Goal: Task Accomplishment & Management: Manage account settings

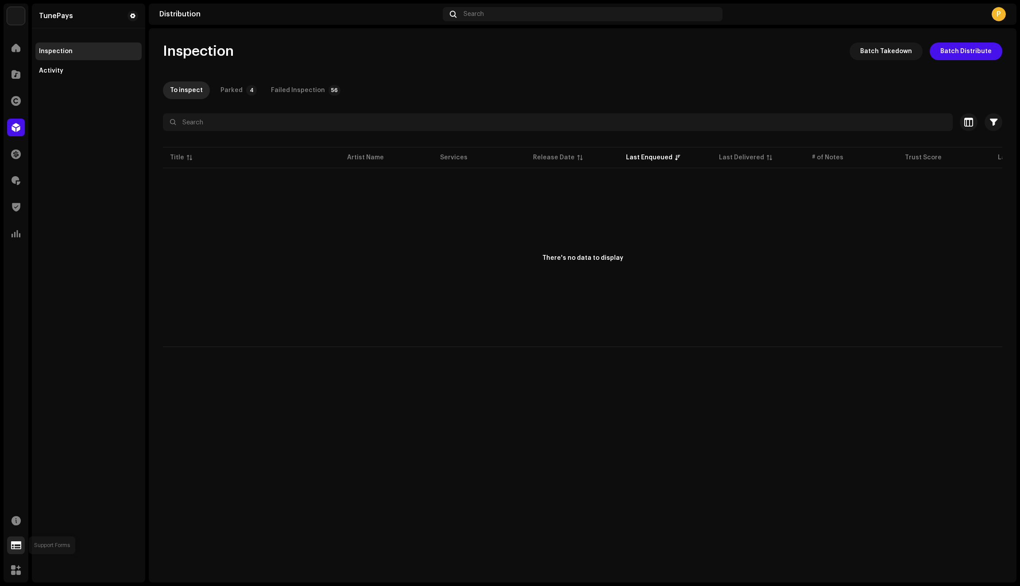
click at [15, 546] on span at bounding box center [16, 545] width 10 height 7
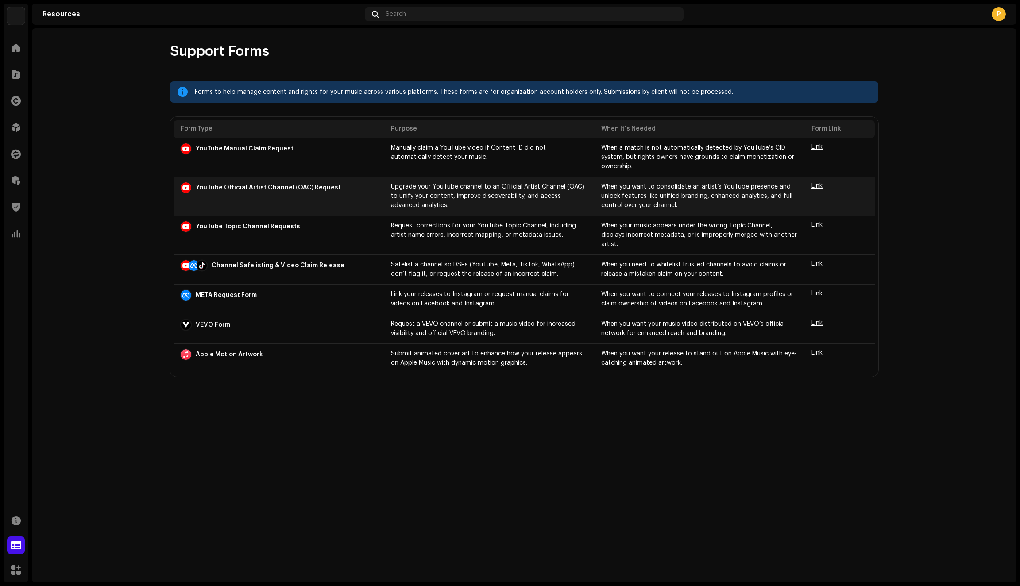
click at [817, 185] on span "Link" at bounding box center [817, 186] width 11 height 6
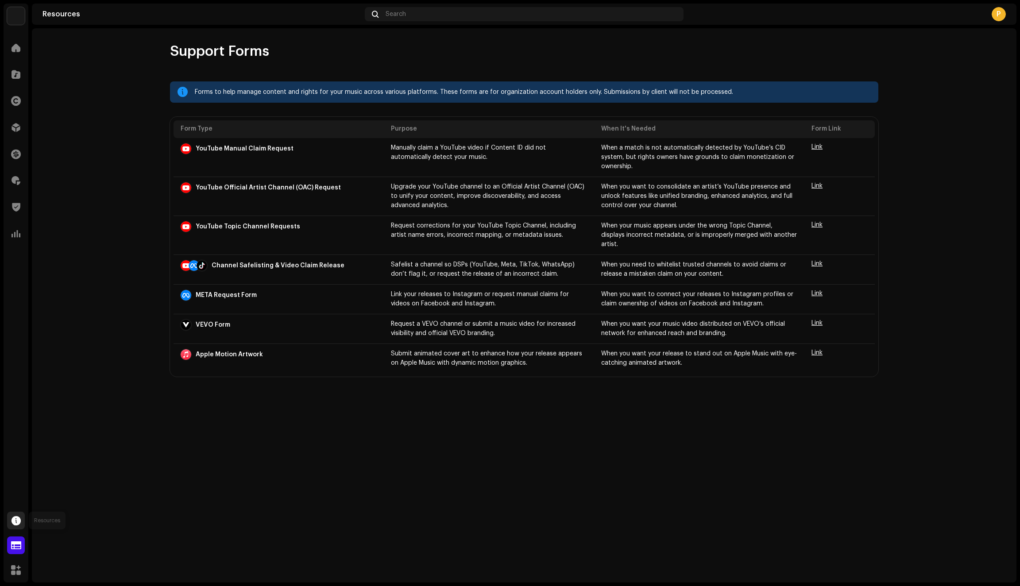
click at [16, 523] on span at bounding box center [16, 520] width 9 height 7
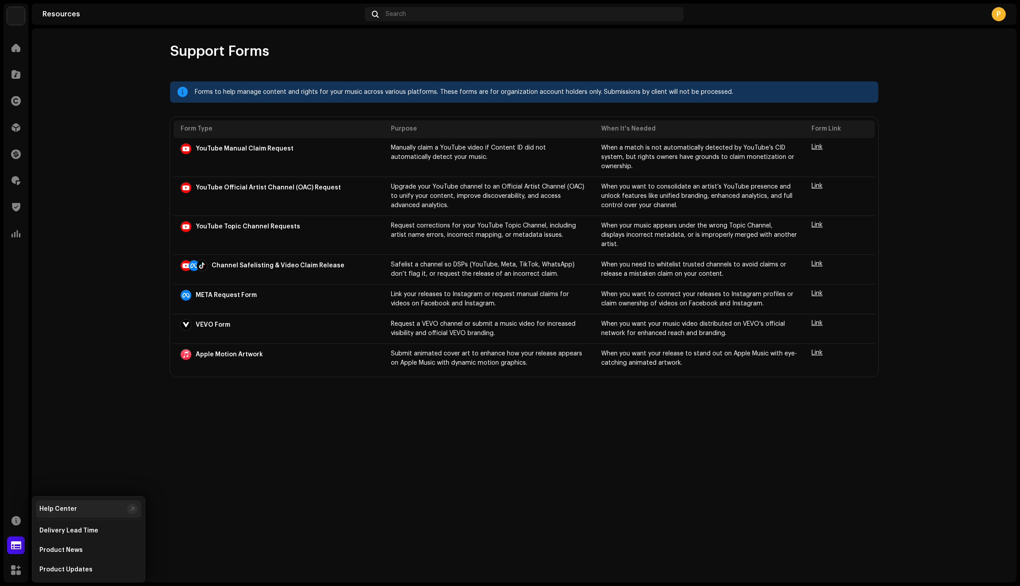
click at [72, 509] on div "Help Center" at bounding box center [58, 509] width 38 height 7
click at [15, 48] on span at bounding box center [16, 47] width 9 height 7
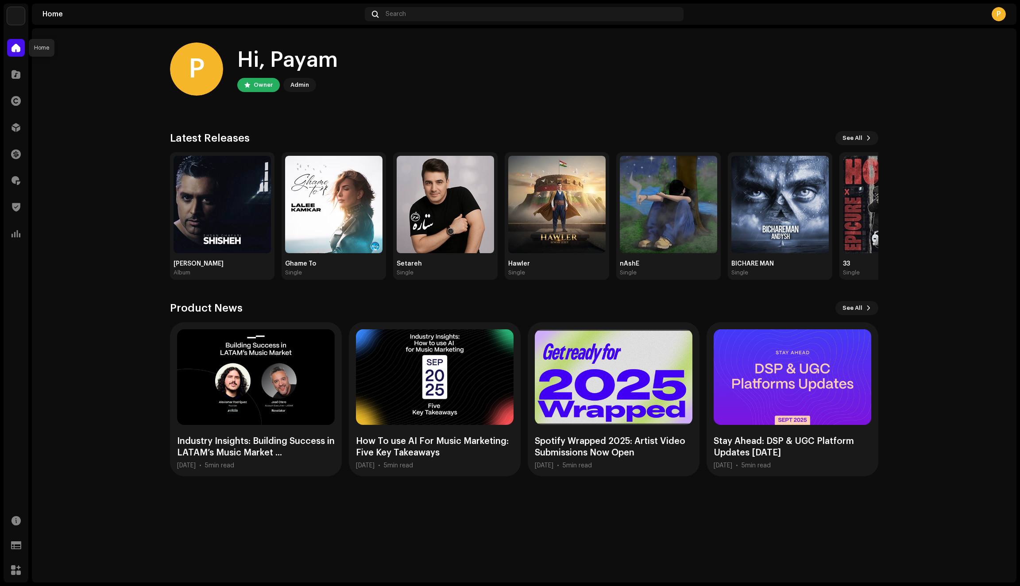
click at [15, 49] on span at bounding box center [16, 47] width 9 height 7
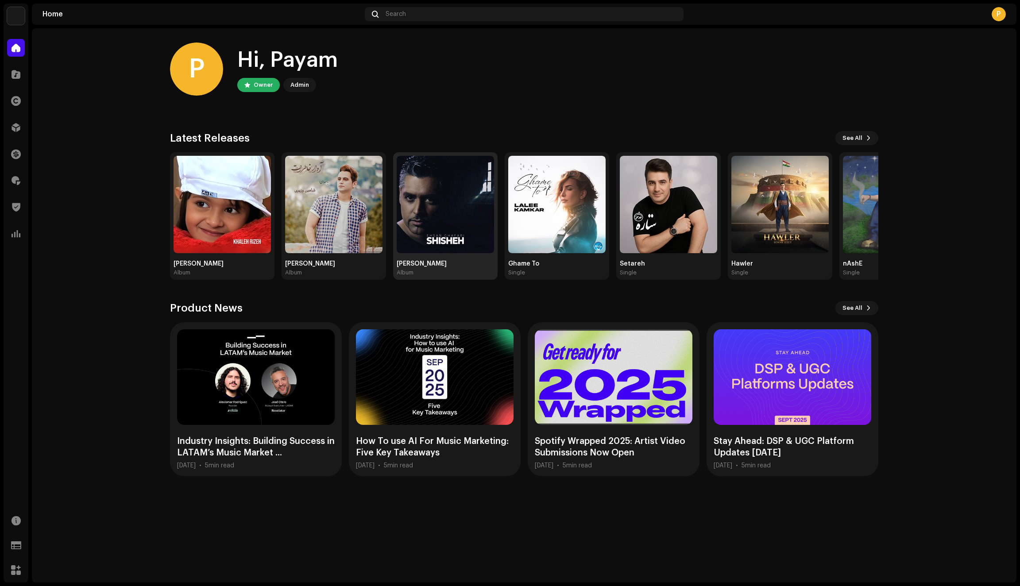
click at [432, 220] on img at bounding box center [445, 204] width 97 height 97
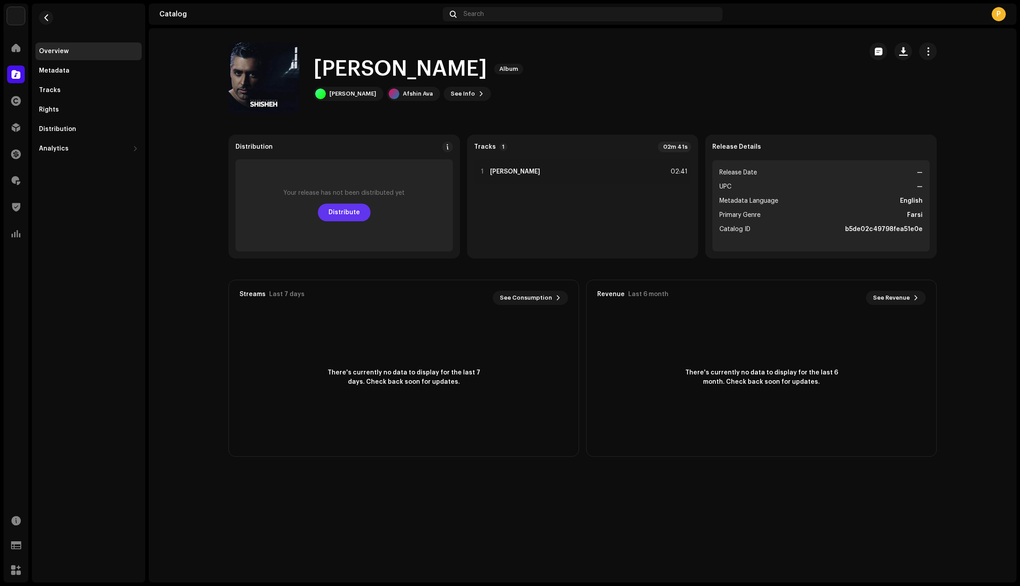
click at [355, 209] on span "Distribute" at bounding box center [344, 213] width 31 height 18
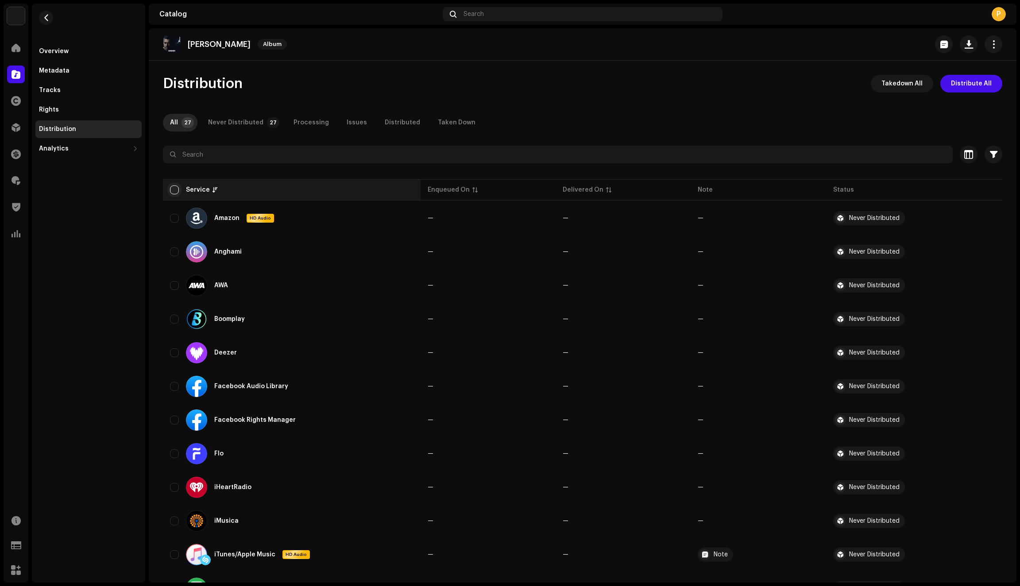
click at [172, 190] on input "checkbox" at bounding box center [174, 190] width 9 height 9
checkbox input "true"
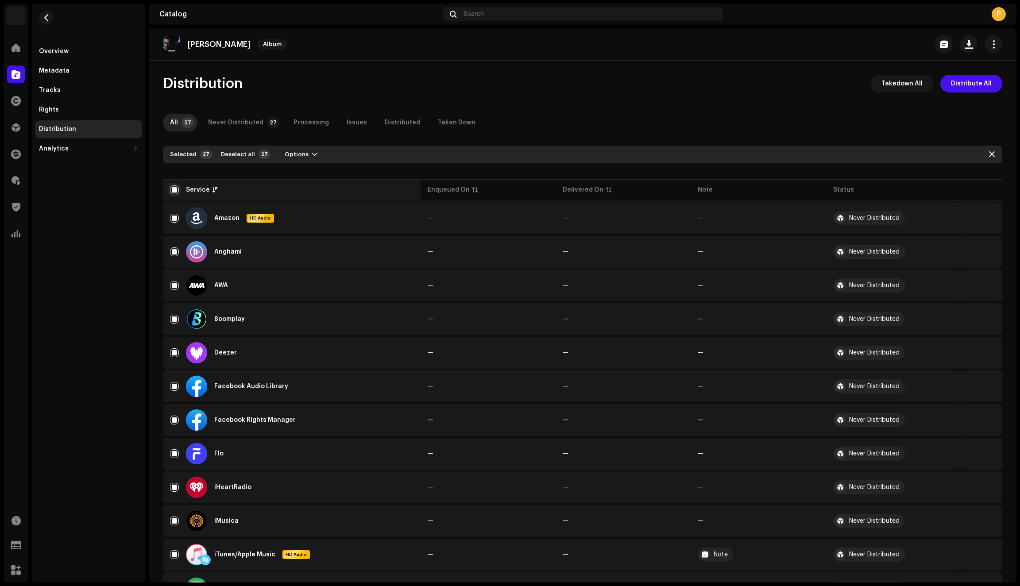
checkbox input "true"
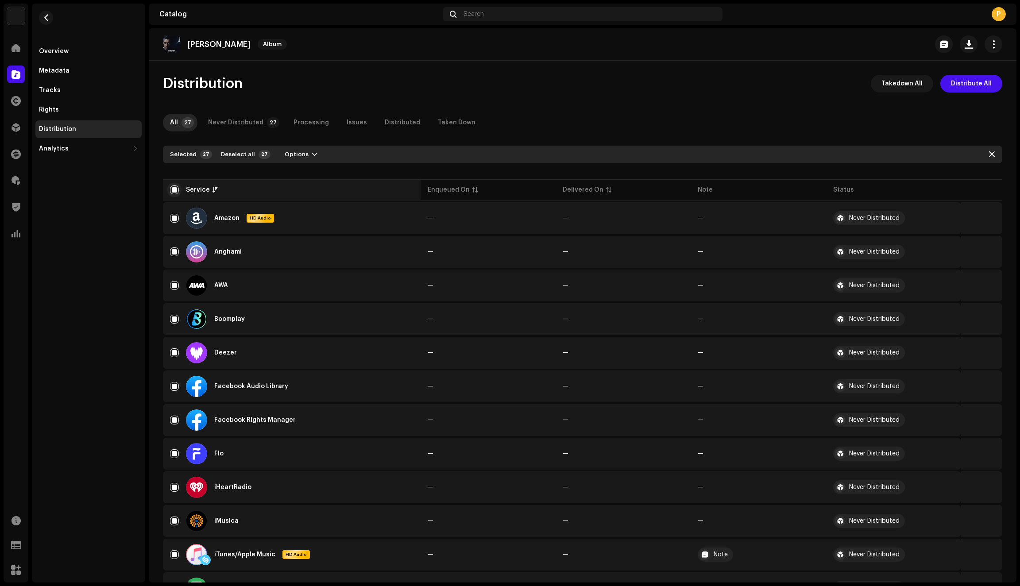
checkbox input "true"
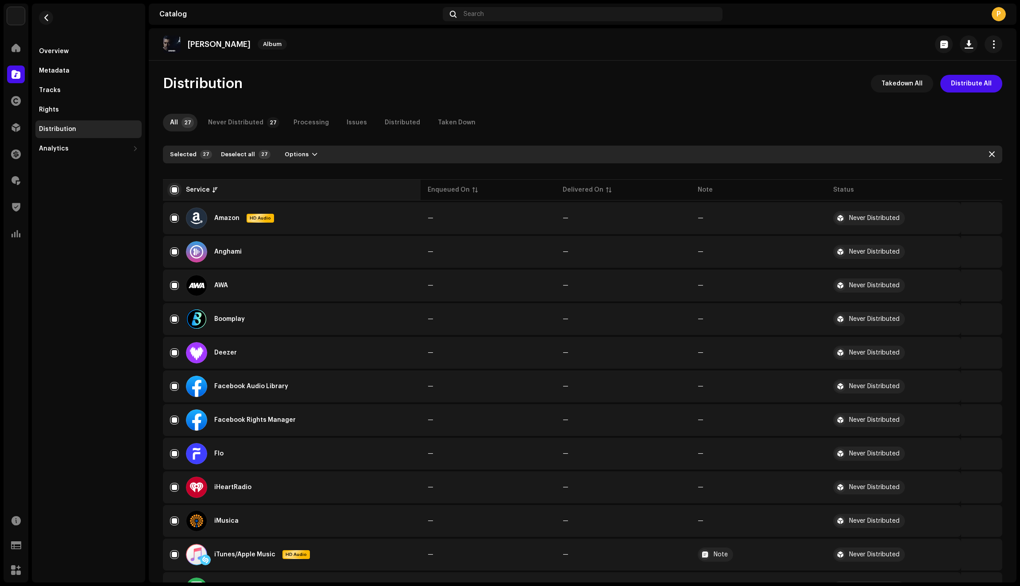
checkbox input "true"
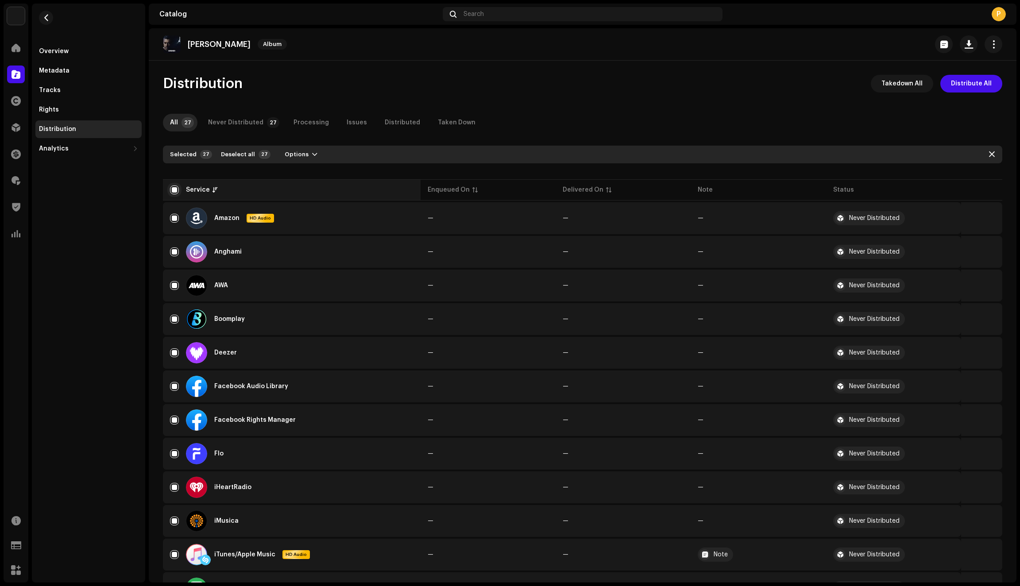
checkbox input "true"
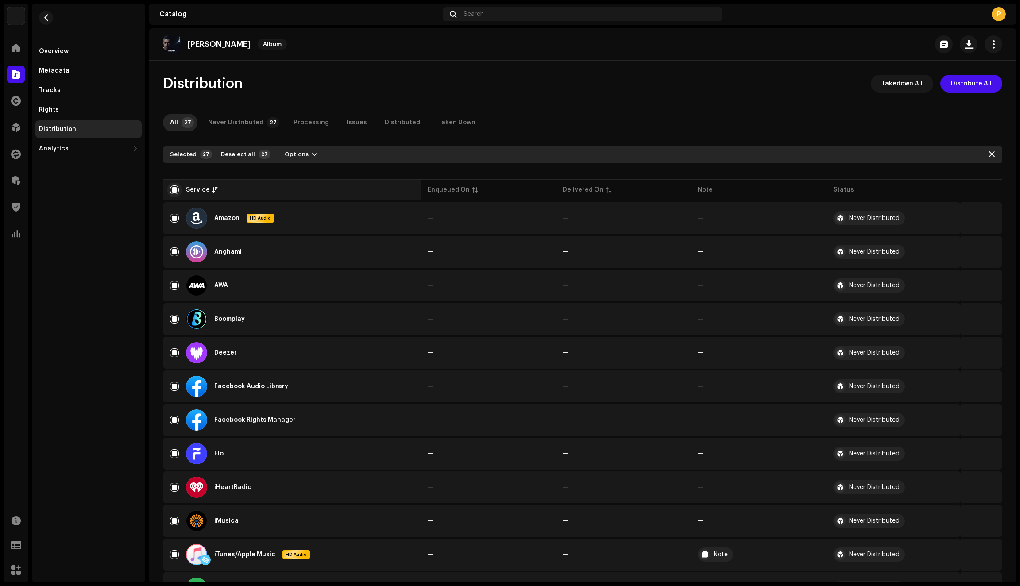
checkbox input "true"
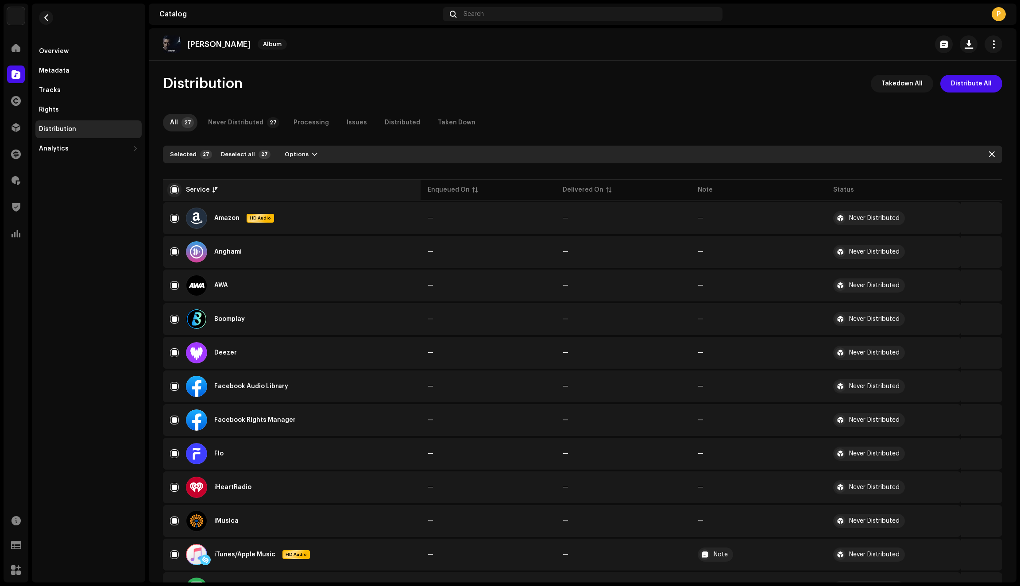
checkbox input "true"
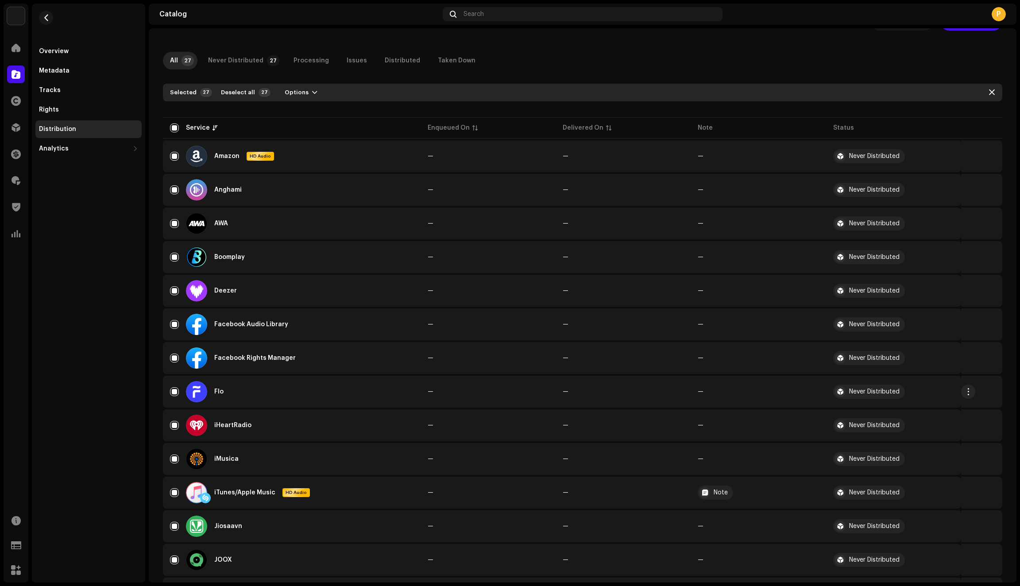
scroll to position [65, 0]
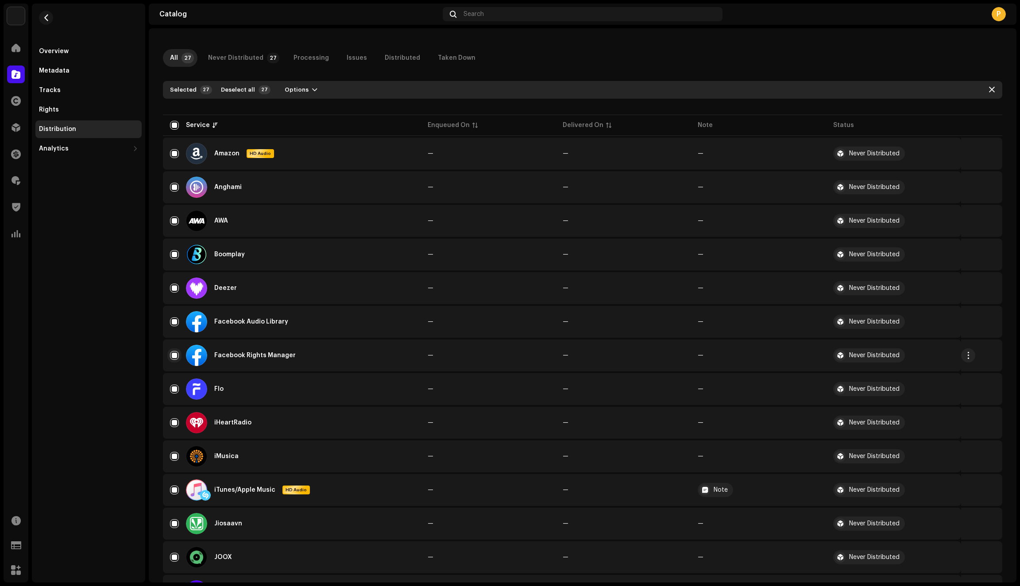
click at [174, 353] on input "Row Selected" at bounding box center [174, 355] width 9 height 9
checkbox input "false"
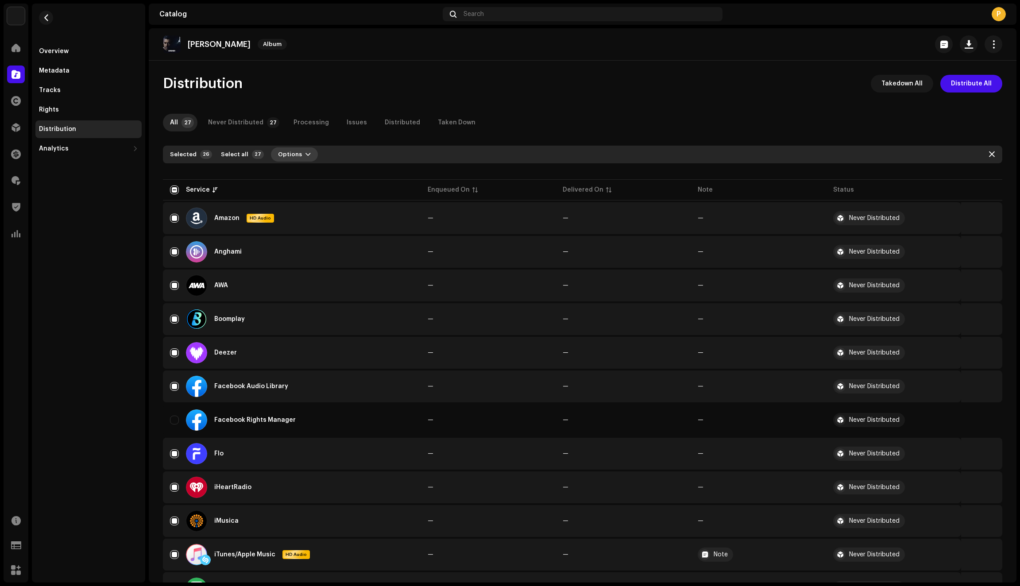
scroll to position [0, 0]
click at [306, 153] on span "button" at bounding box center [308, 154] width 5 height 7
click at [300, 174] on span "Distribute" at bounding box center [288, 174] width 31 height 7
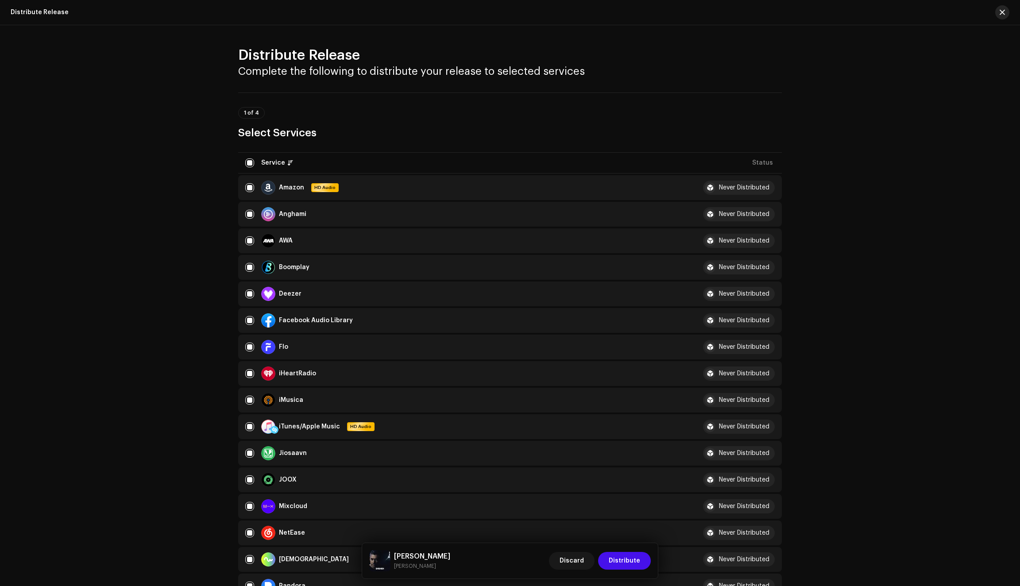
click at [1002, 13] on span "button" at bounding box center [1002, 12] width 5 height 7
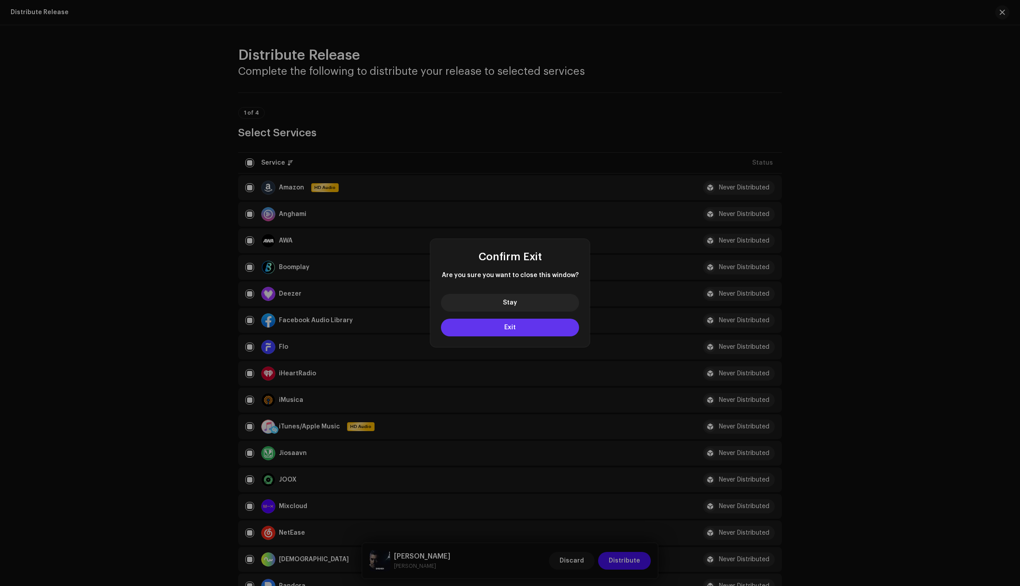
click at [515, 325] on span "Exit" at bounding box center [510, 328] width 12 height 6
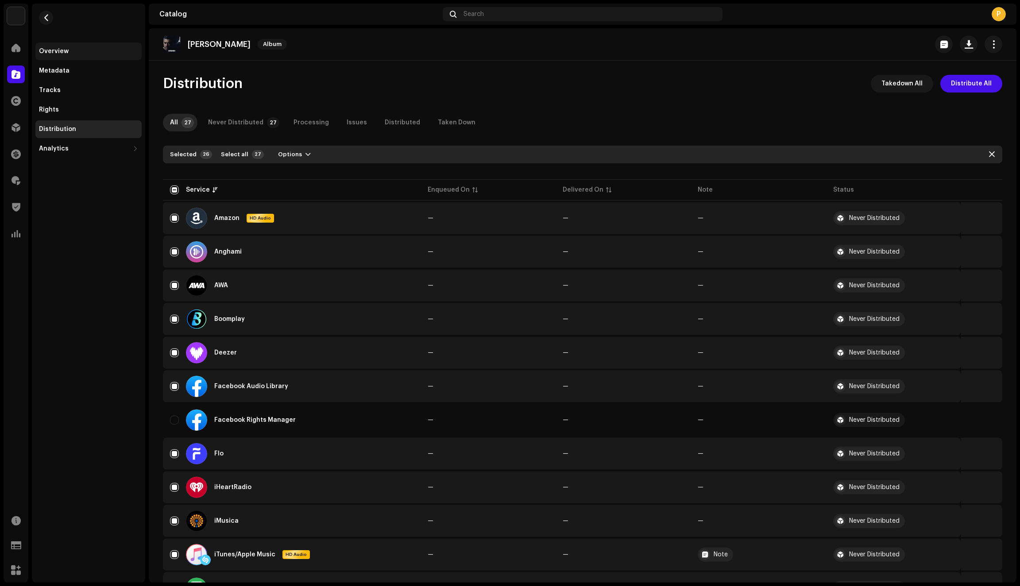
click at [60, 54] on div "Overview" at bounding box center [54, 51] width 30 height 7
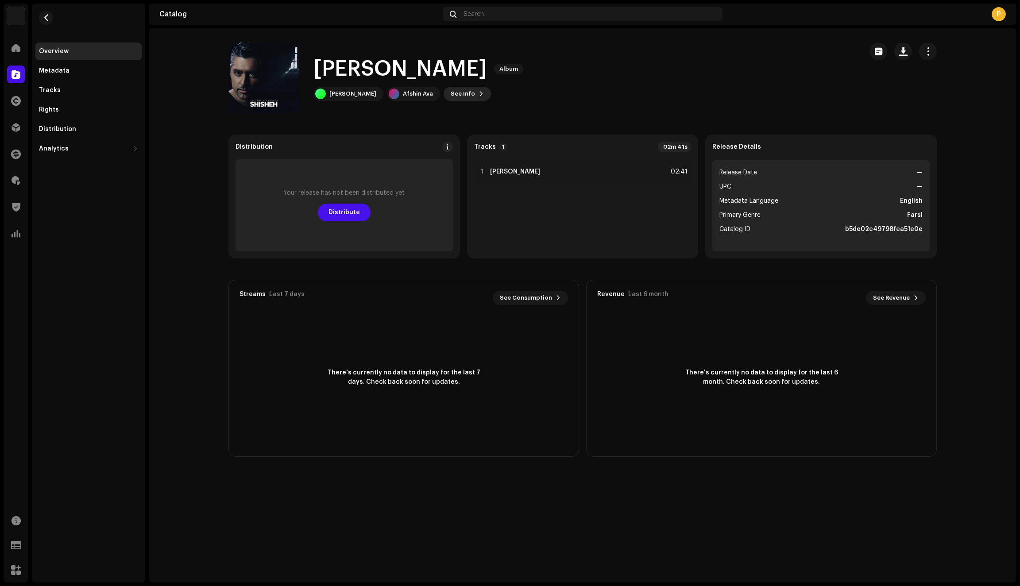
click at [455, 89] on span "See Info" at bounding box center [463, 94] width 24 height 18
click at [263, 453] on div "Shisheh 3047934 Metadata Distribution Metadata Language English Release Title S…" at bounding box center [510, 293] width 1020 height 586
click at [345, 211] on span "Distribute" at bounding box center [344, 213] width 31 height 18
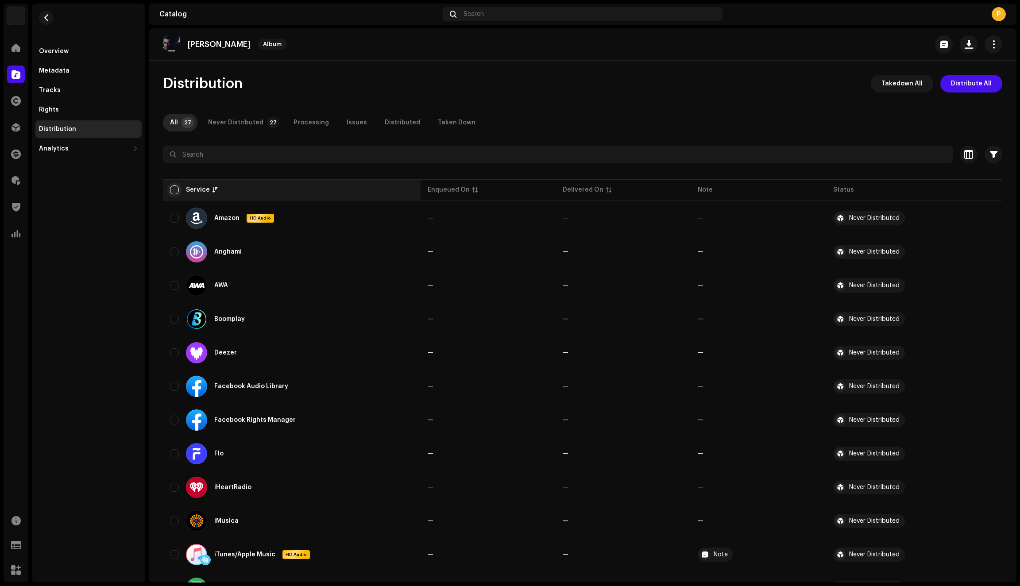
click at [172, 186] on input "checkbox" at bounding box center [174, 190] width 9 height 9
checkbox input "true"
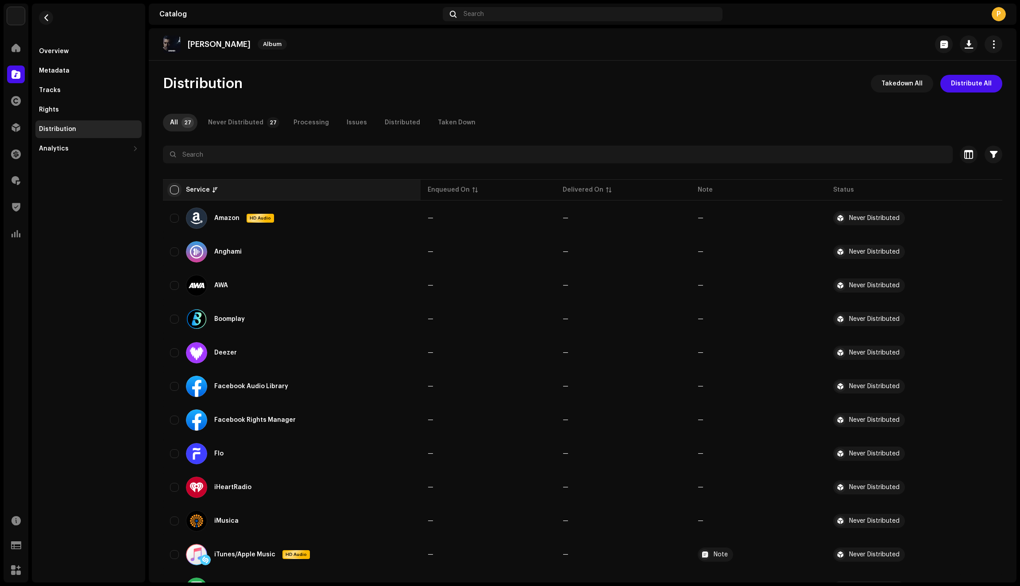
checkbox input "true"
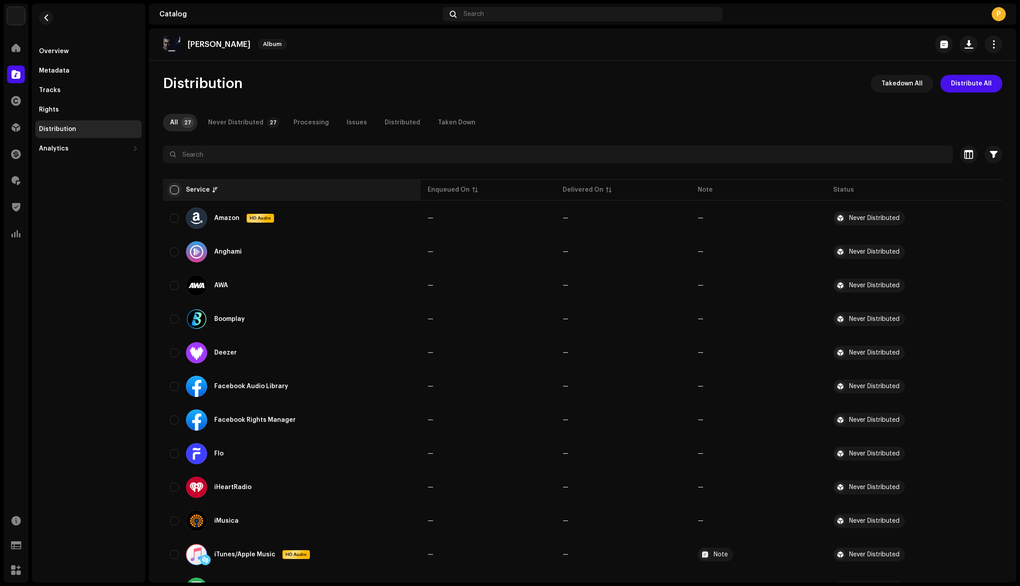
checkbox input "true"
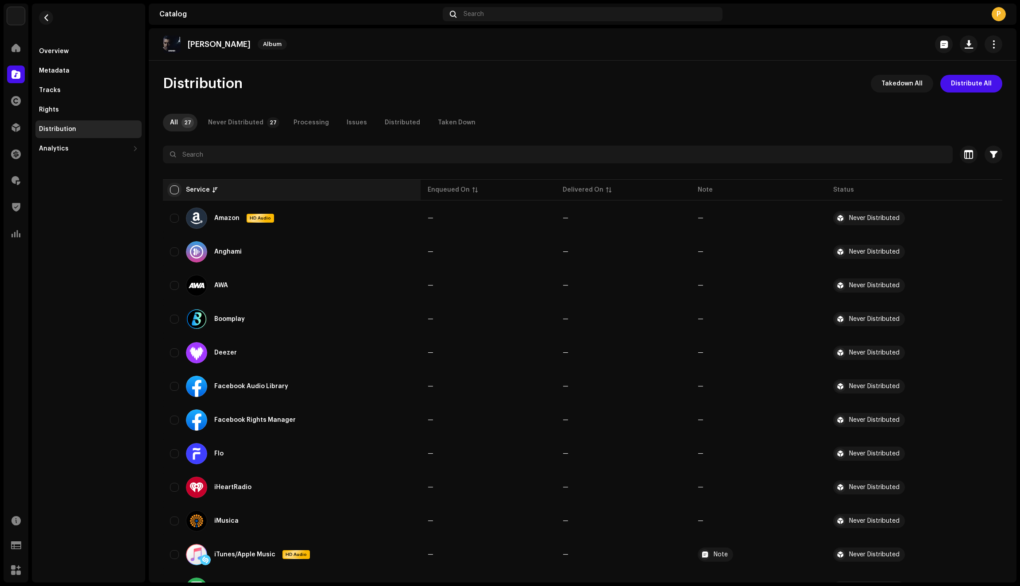
checkbox input "true"
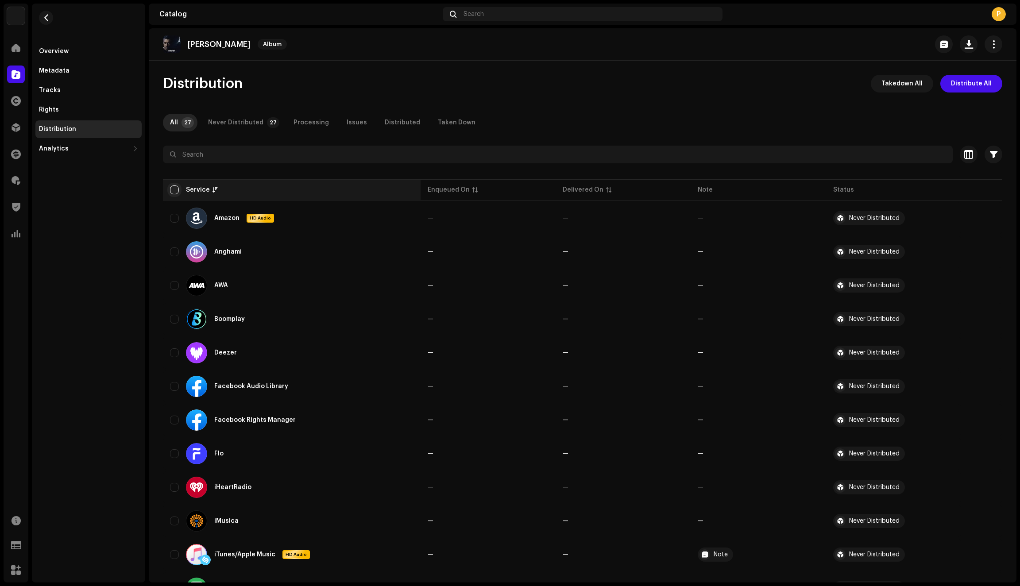
checkbox input "true"
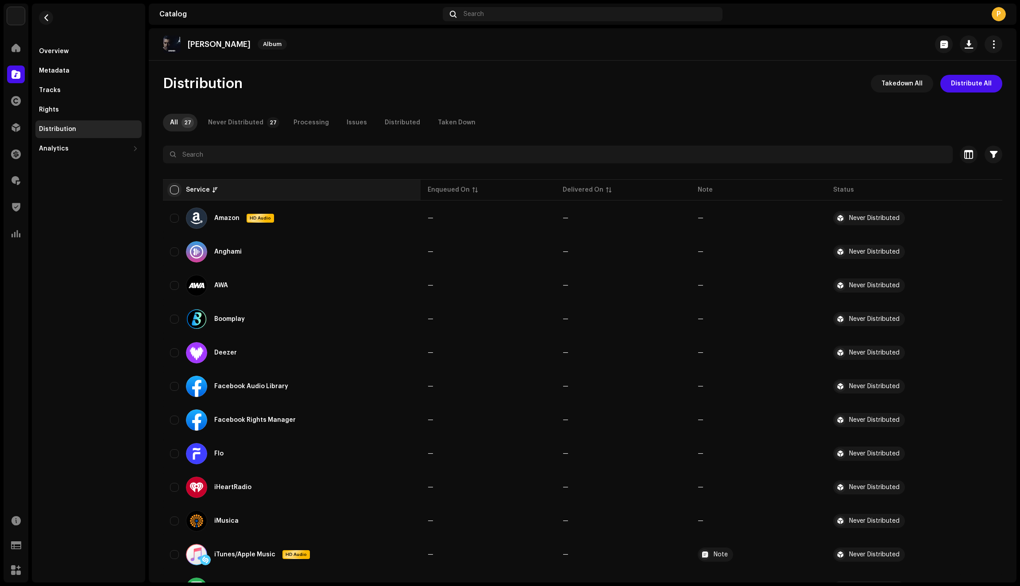
checkbox input "true"
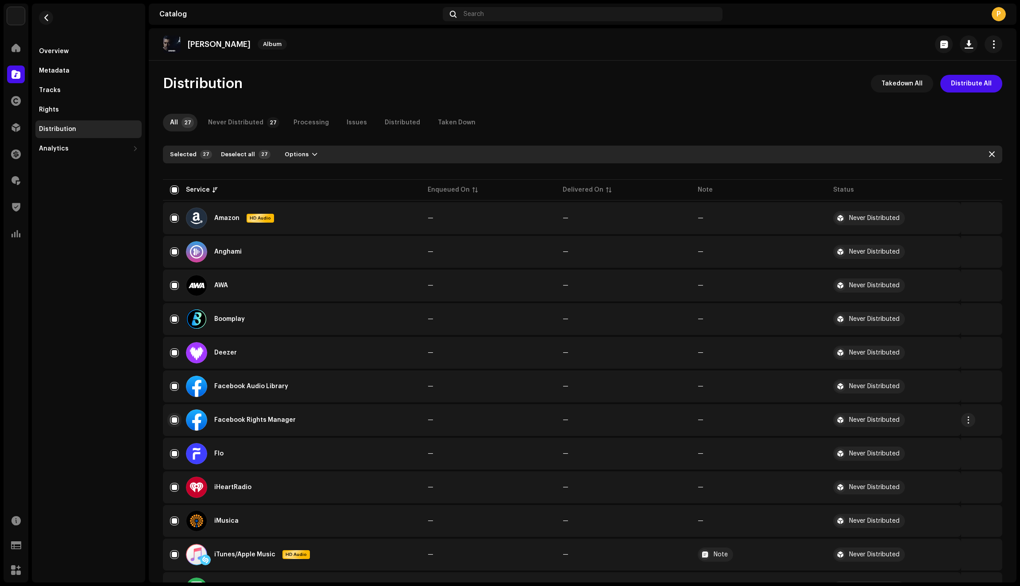
click at [173, 420] on input "Row Selected" at bounding box center [174, 420] width 9 height 9
checkbox input "false"
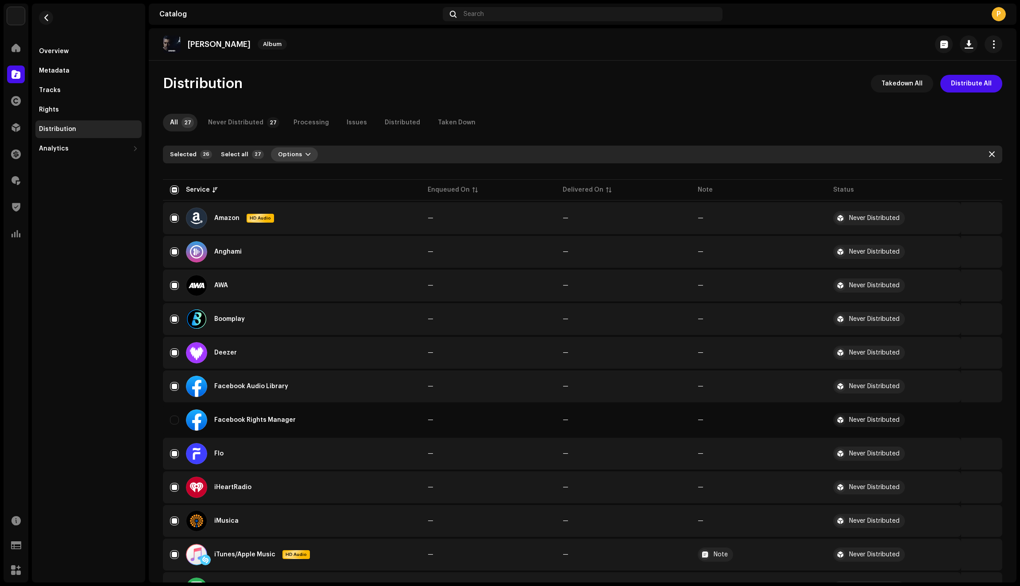
click at [306, 153] on span "button" at bounding box center [308, 154] width 5 height 7
click at [298, 172] on span "Distribute" at bounding box center [288, 174] width 31 height 7
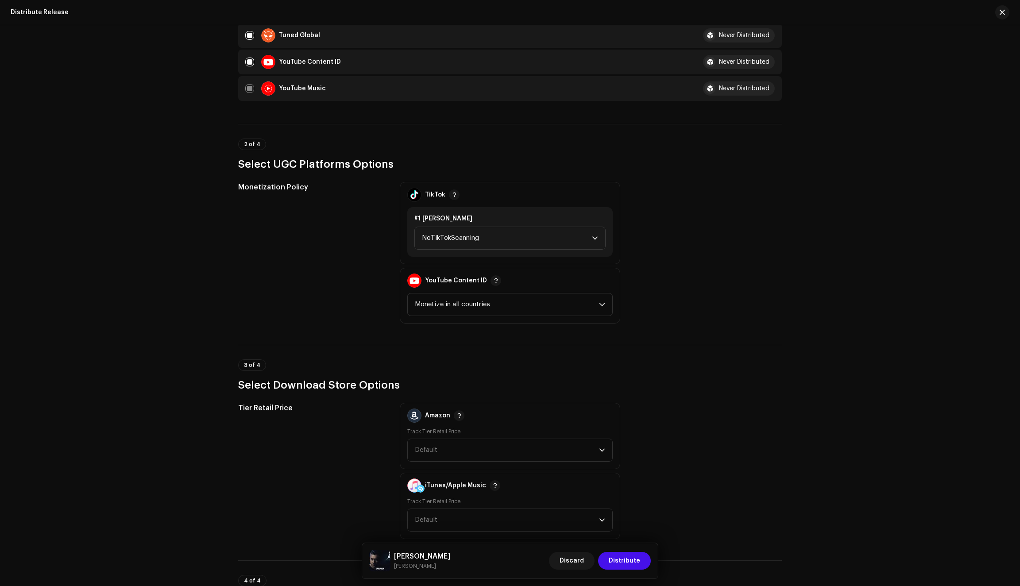
scroll to position [764, 0]
click at [504, 234] on span "NoTikTokScanning" at bounding box center [507, 238] width 170 height 22
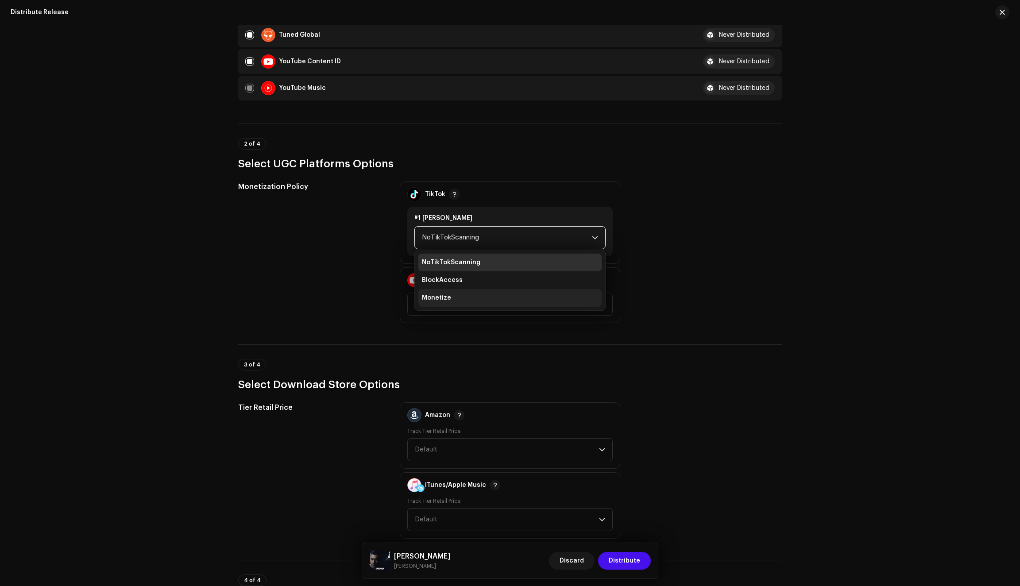
click at [457, 300] on li "Monetize" at bounding box center [509, 298] width 183 height 18
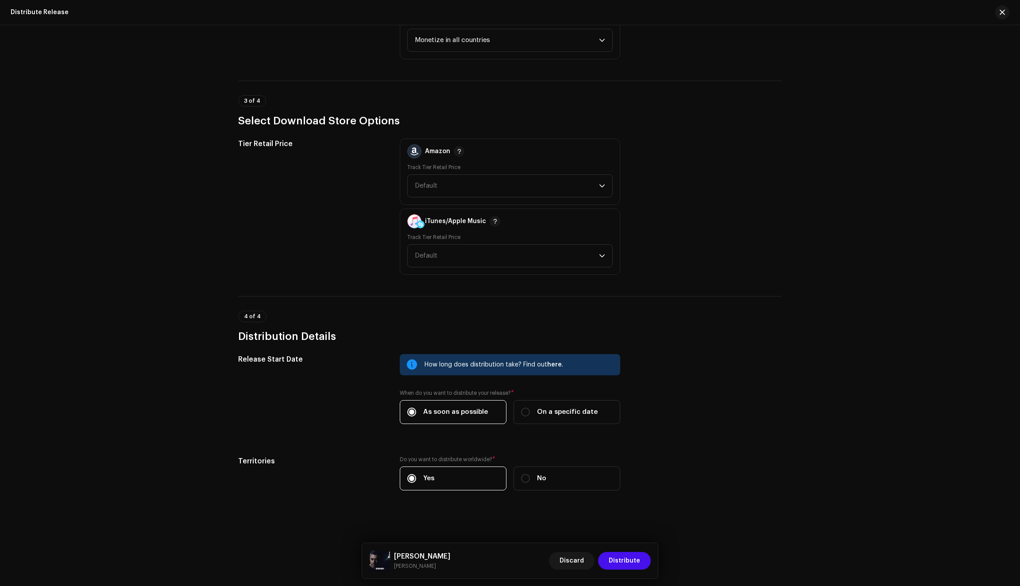
scroll to position [1033, 0]
click at [627, 566] on span "Distribute" at bounding box center [624, 561] width 31 height 18
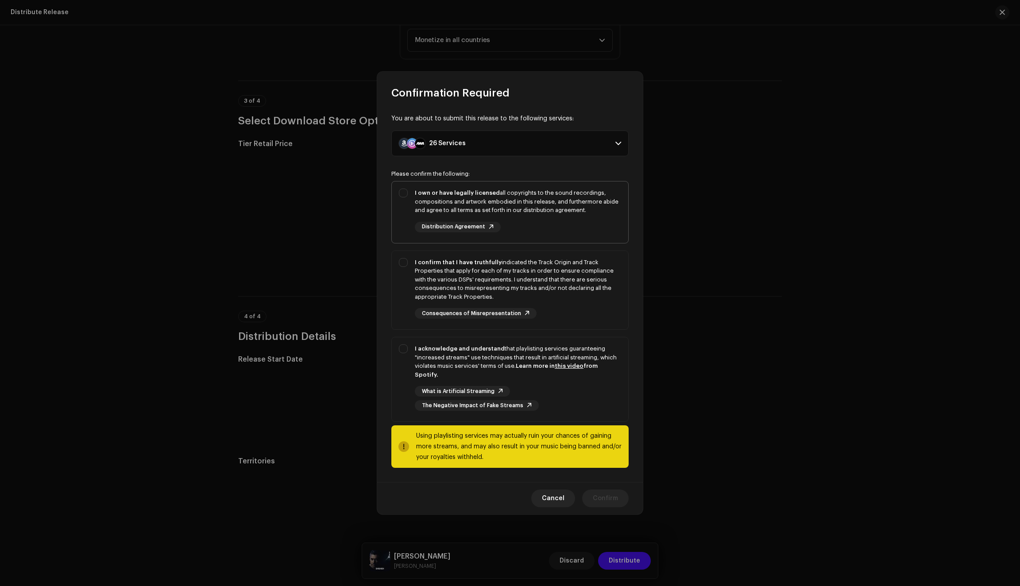
click at [399, 209] on div "I own or have legally licensed all copyrights to the sound recordings, composit…" at bounding box center [510, 211] width 236 height 58
checkbox input "true"
click at [399, 271] on div "I confirm that I have truthfully indicated the Track Origin and Track Propertie…" at bounding box center [510, 288] width 236 height 75
checkbox input "true"
click at [402, 381] on div "I acknowledge and understand that playlisting services guaranteeing "increased …" at bounding box center [510, 377] width 236 height 81
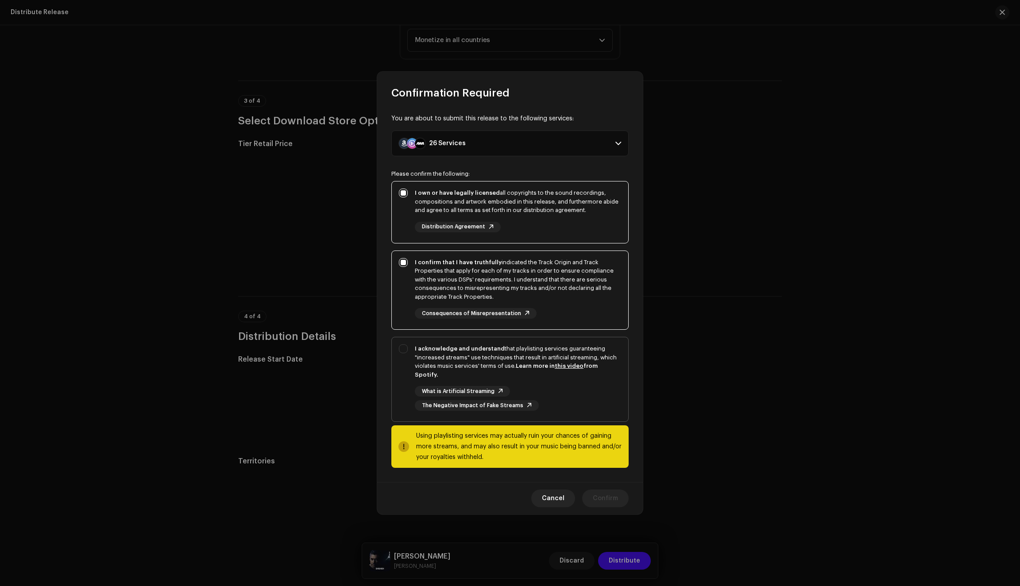
checkbox input "true"
click at [610, 503] on div "Cancel Confirm" at bounding box center [510, 498] width 266 height 32
click at [608, 499] on span "Confirm" at bounding box center [605, 499] width 25 height 18
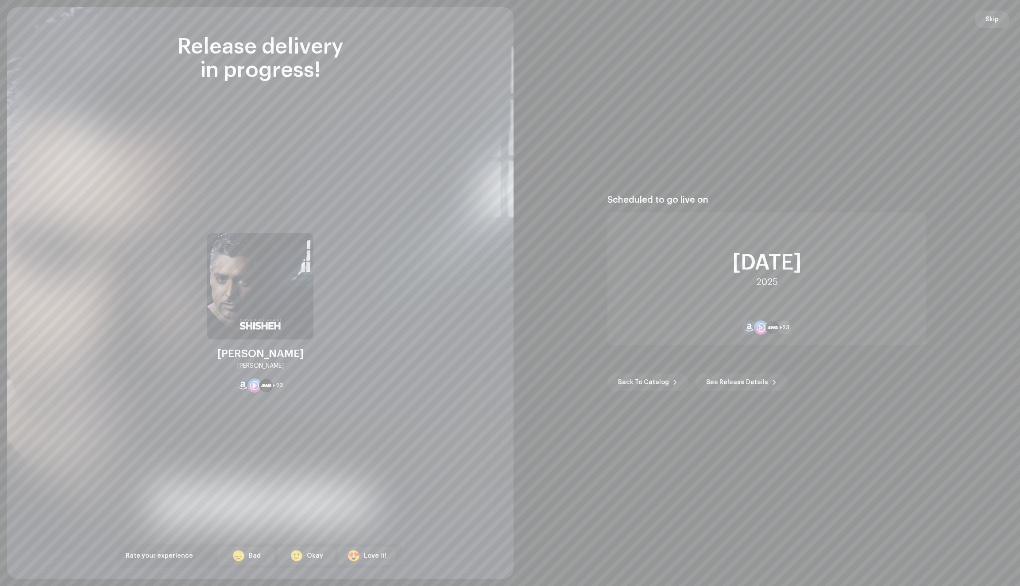
click at [997, 22] on span "Skip" at bounding box center [992, 20] width 13 height 18
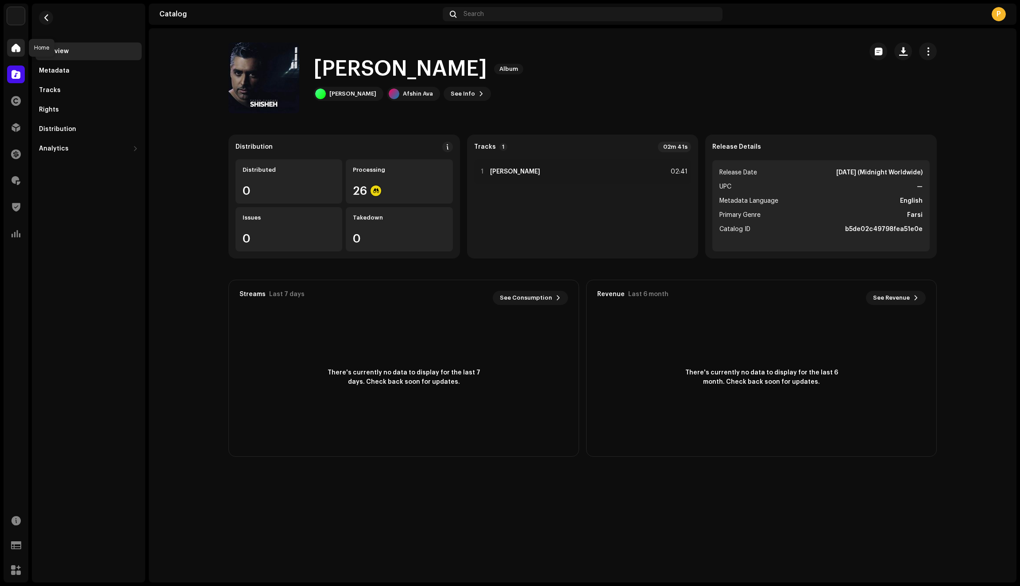
click at [15, 46] on span at bounding box center [16, 47] width 9 height 7
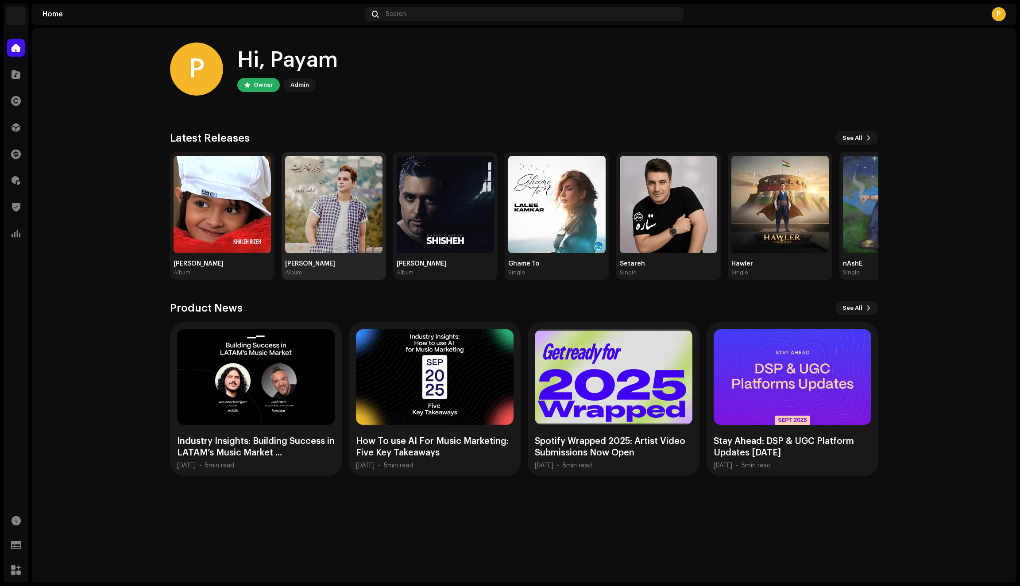
click at [329, 225] on img at bounding box center [333, 204] width 97 height 97
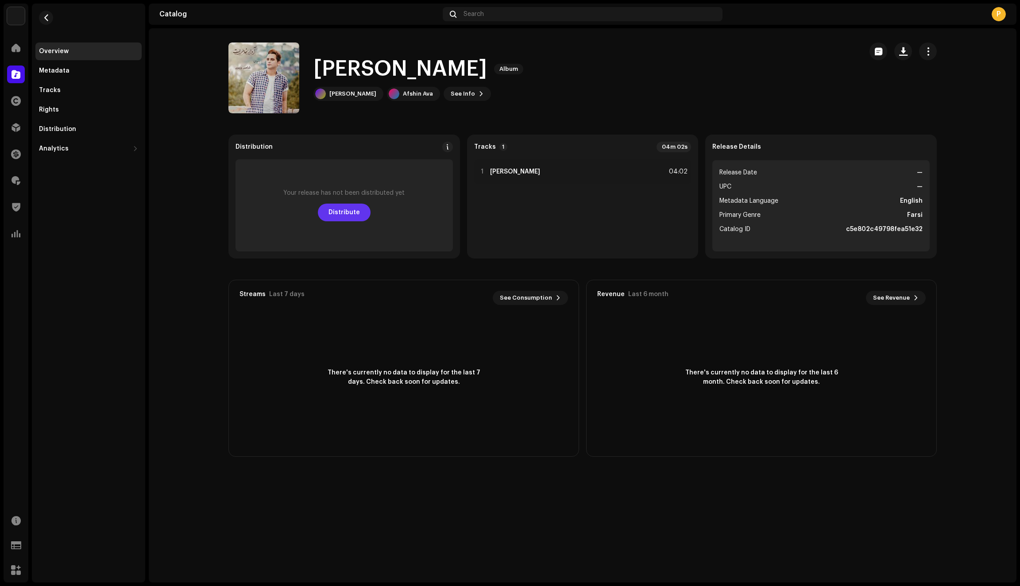
click at [351, 213] on span "Distribute" at bounding box center [344, 213] width 31 height 18
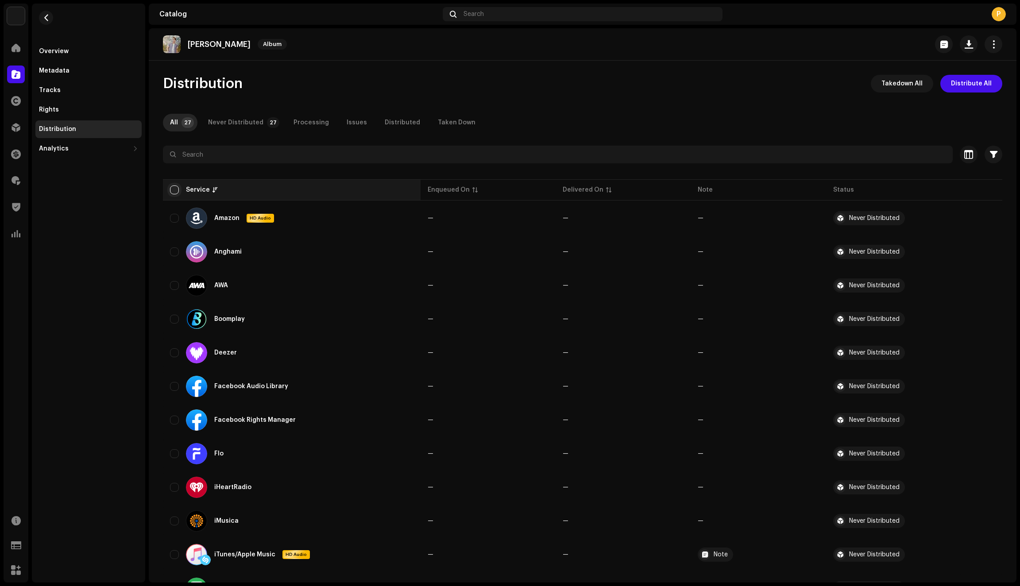
click at [170, 189] on input "checkbox" at bounding box center [174, 190] width 9 height 9
checkbox input "true"
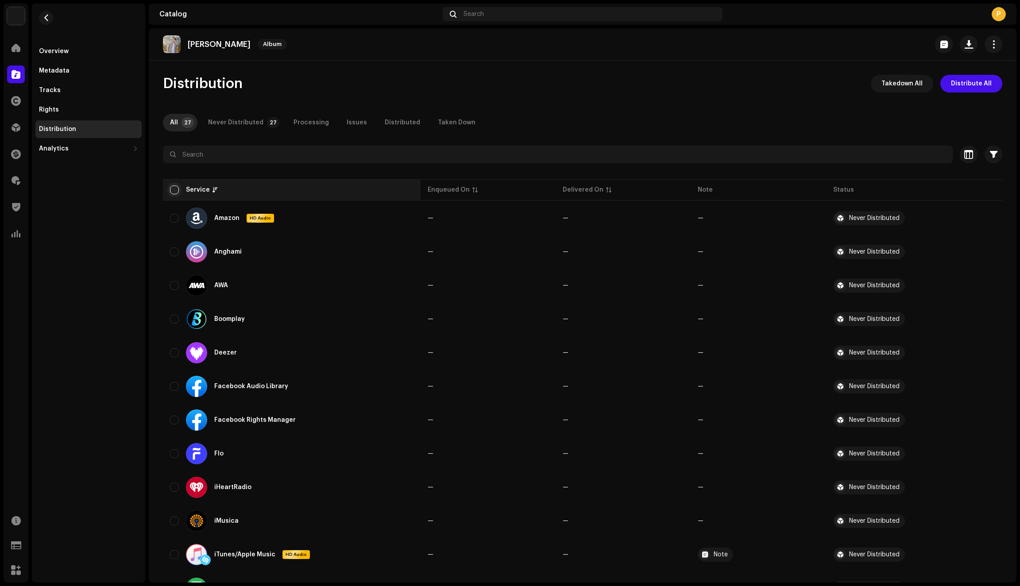
checkbox input "true"
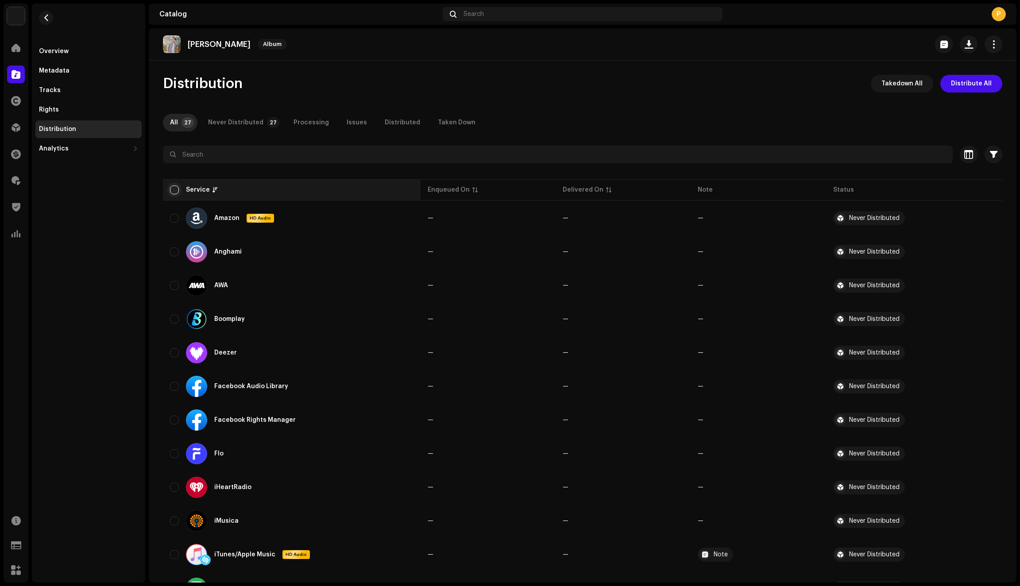
checkbox input "true"
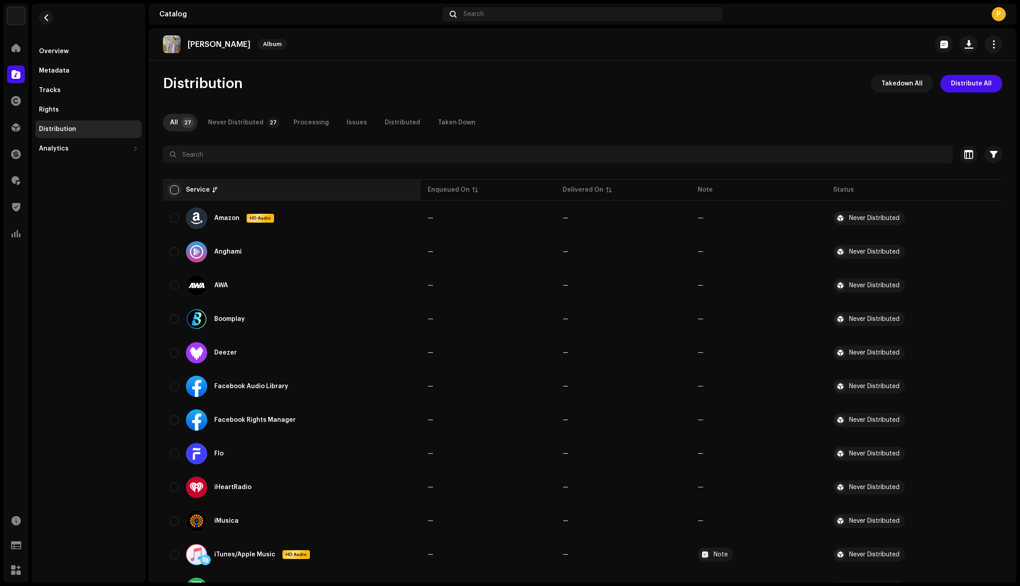
checkbox input "true"
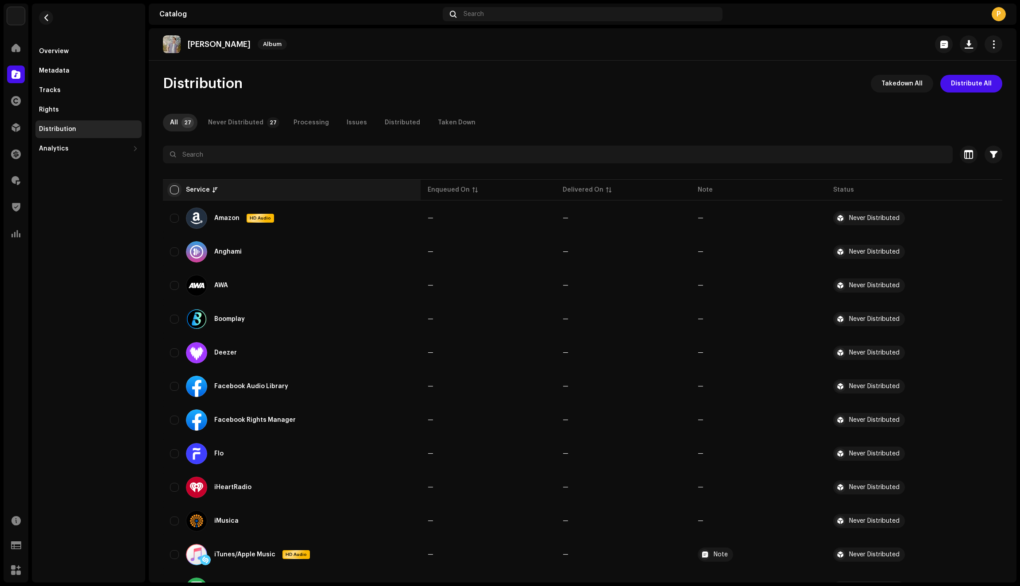
checkbox input "true"
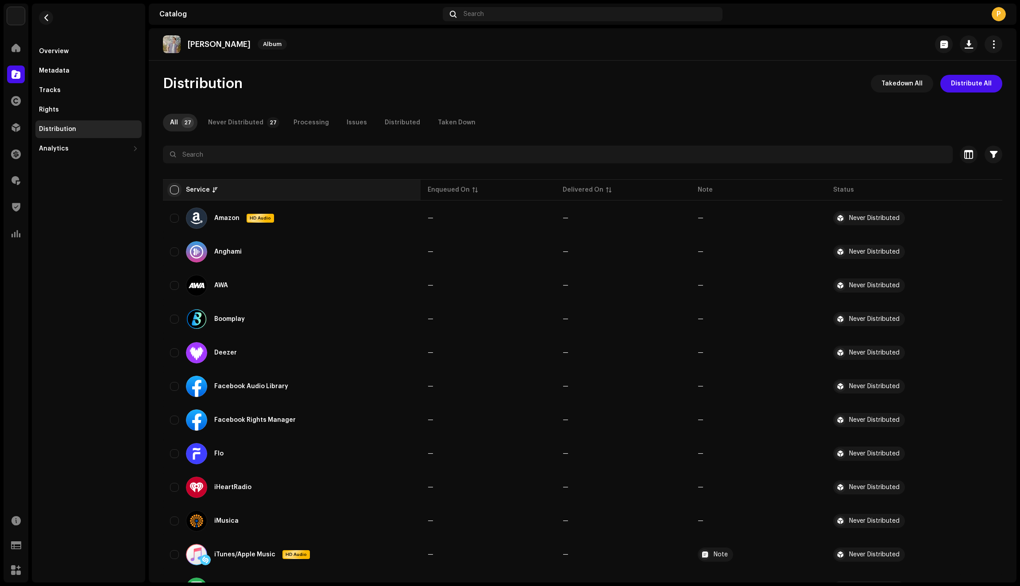
checkbox input "true"
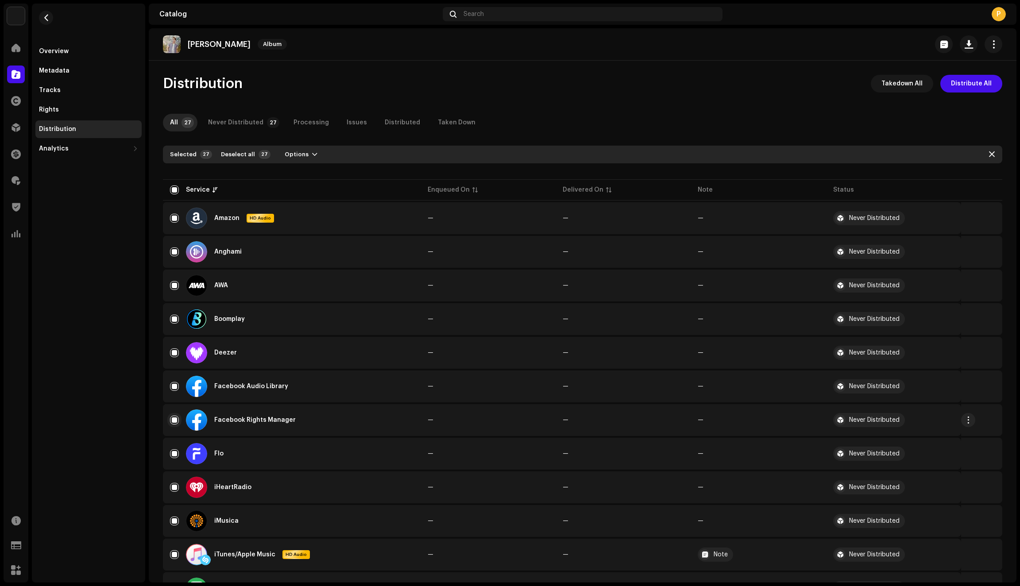
click at [174, 422] on input "Row Selected" at bounding box center [174, 420] width 9 height 9
checkbox input "false"
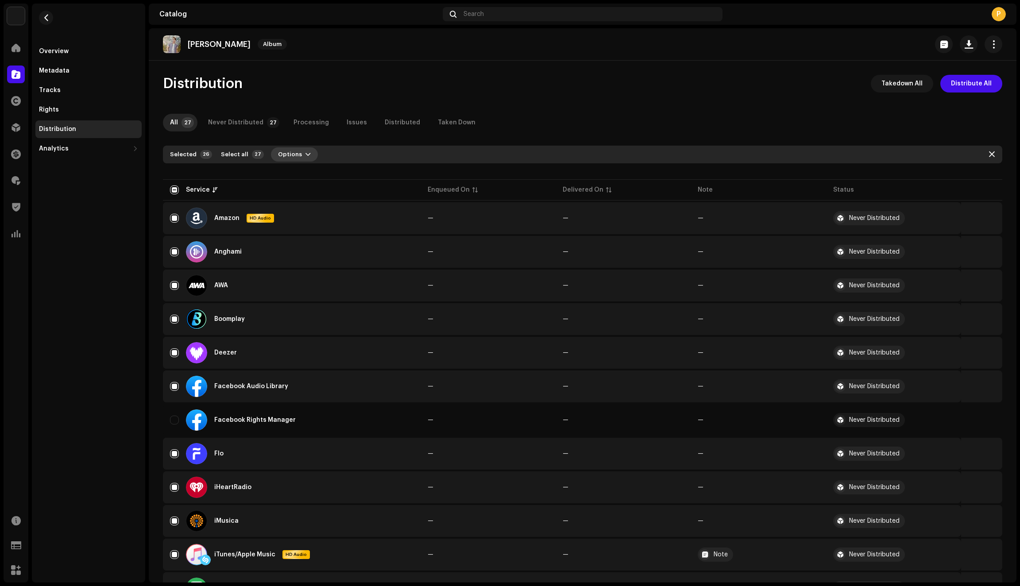
click at [306, 153] on span "button" at bounding box center [308, 154] width 5 height 7
click at [298, 174] on span "Distribute" at bounding box center [288, 174] width 31 height 7
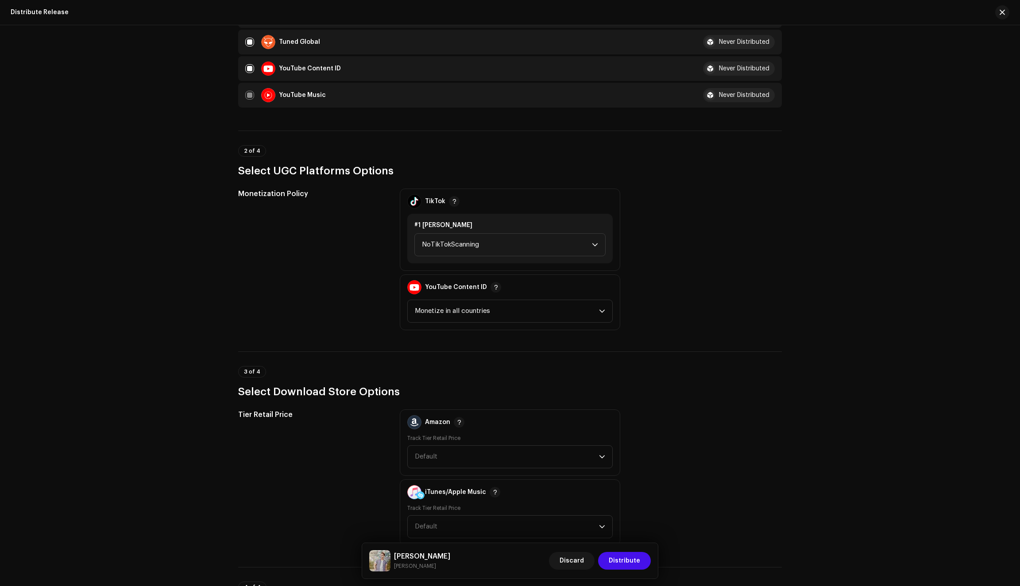
scroll to position [767, 0]
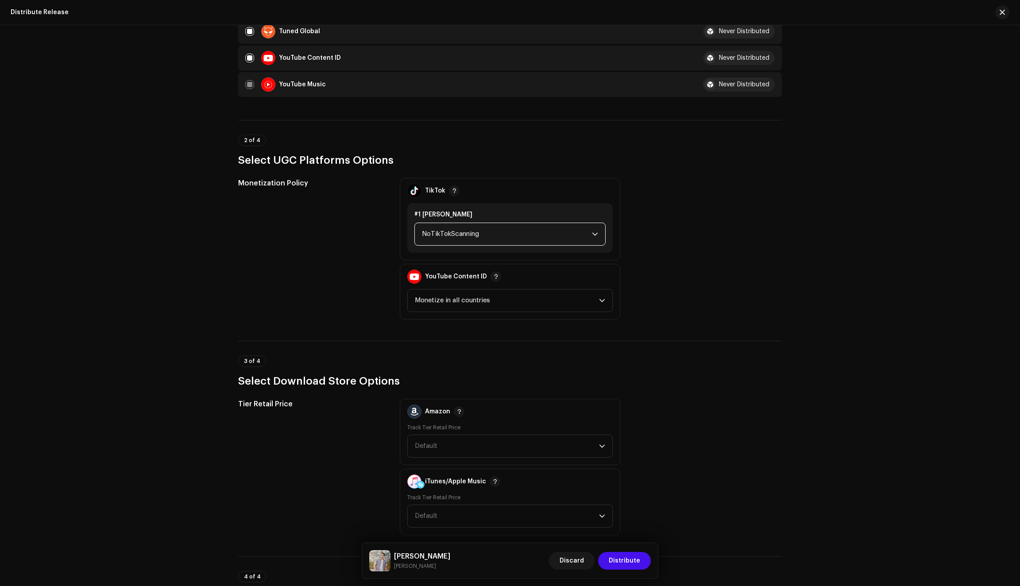
click at [452, 231] on span "NoTikTokScanning" at bounding box center [507, 234] width 170 height 22
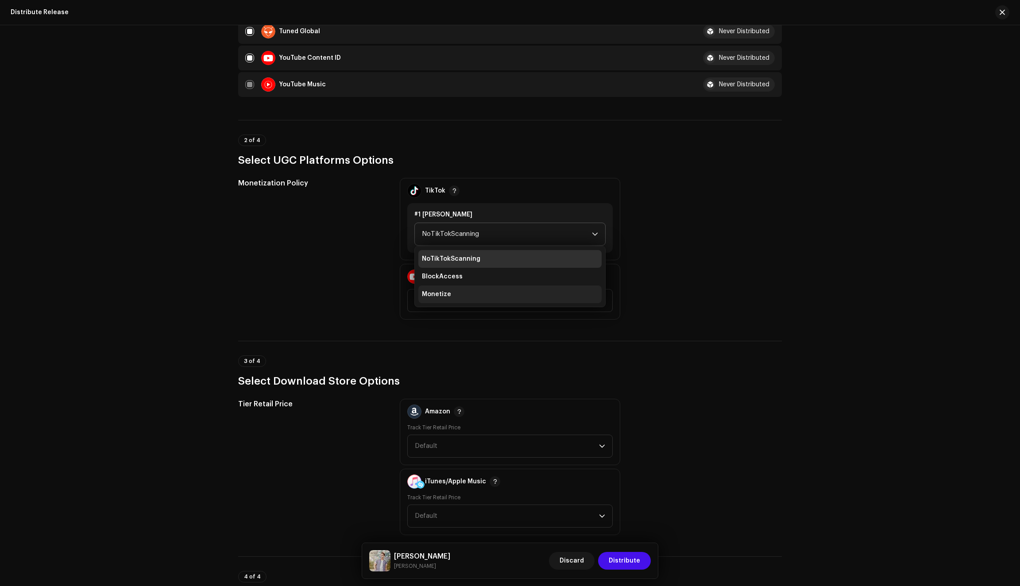
click at [436, 296] on span "Monetize" at bounding box center [436, 294] width 29 height 9
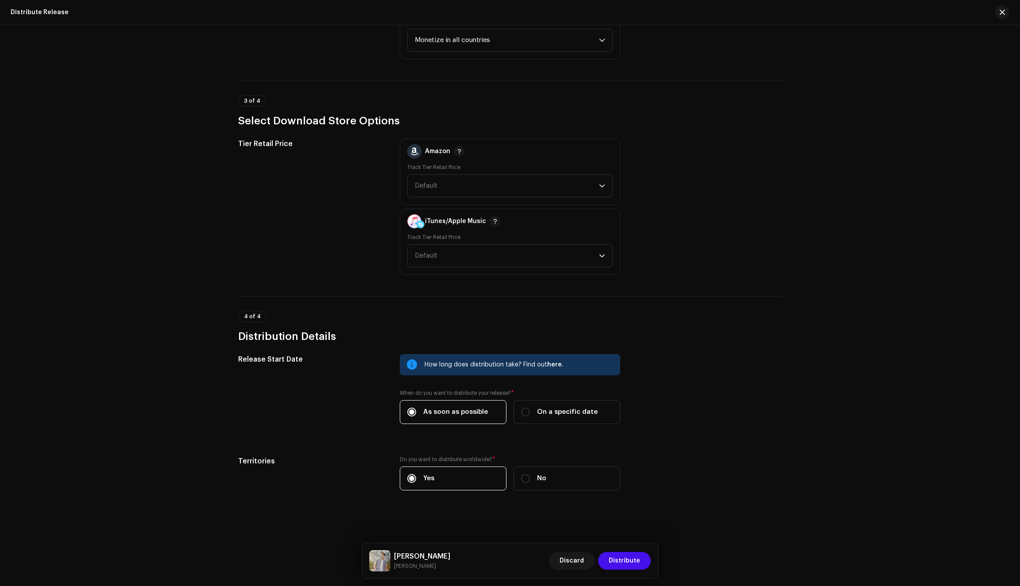
scroll to position [1033, 0]
click at [627, 562] on span "Distribute" at bounding box center [624, 561] width 31 height 18
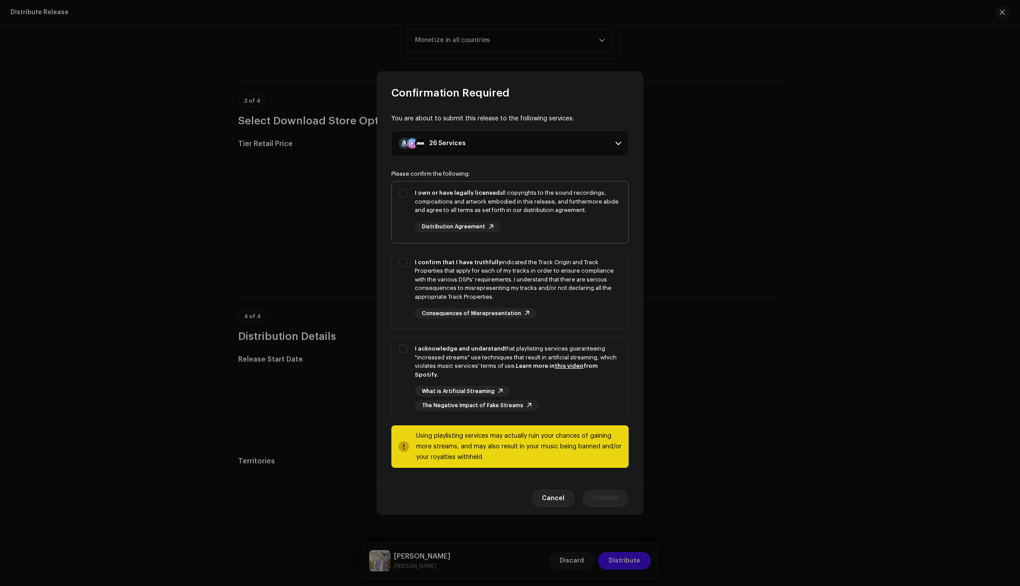
click at [399, 212] on div "I own or have legally licensed all copyrights to the sound recordings, composit…" at bounding box center [510, 211] width 236 height 58
checkbox input "true"
click at [399, 293] on div "I confirm that I have truthfully indicated the Track Origin and Track Propertie…" at bounding box center [510, 288] width 236 height 75
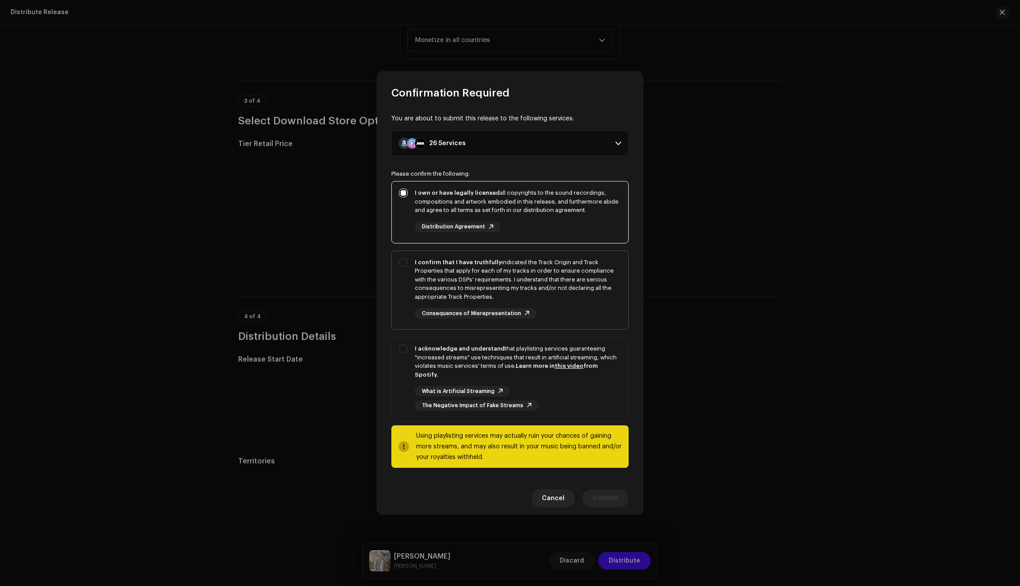
checkbox input "true"
click at [403, 384] on div "I acknowledge and understand that playlisting services guaranteeing "increased …" at bounding box center [510, 377] width 236 height 81
checkbox input "true"
click at [598, 491] on span "Confirm" at bounding box center [605, 499] width 25 height 18
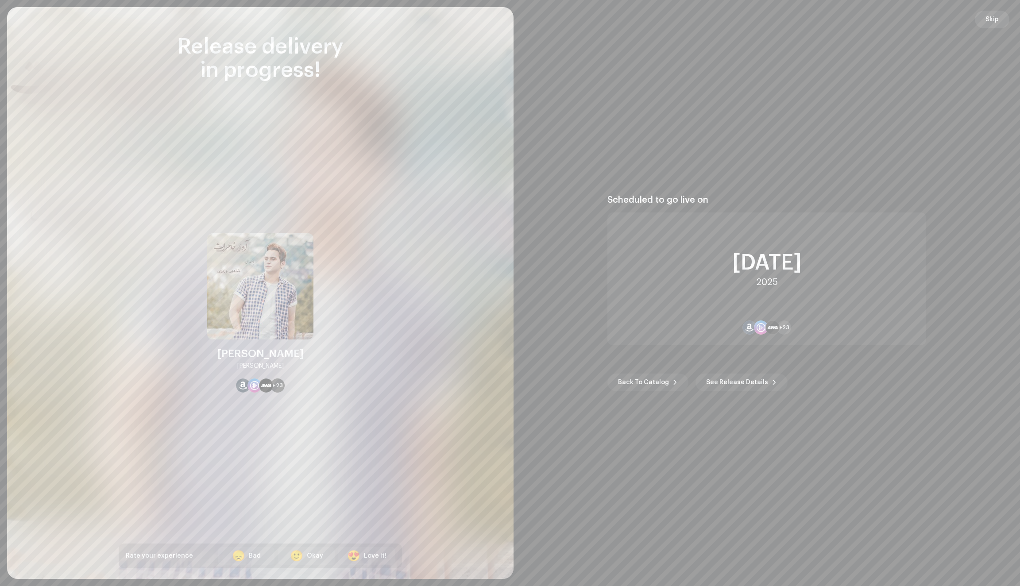
click at [990, 24] on span "Skip" at bounding box center [992, 20] width 13 height 18
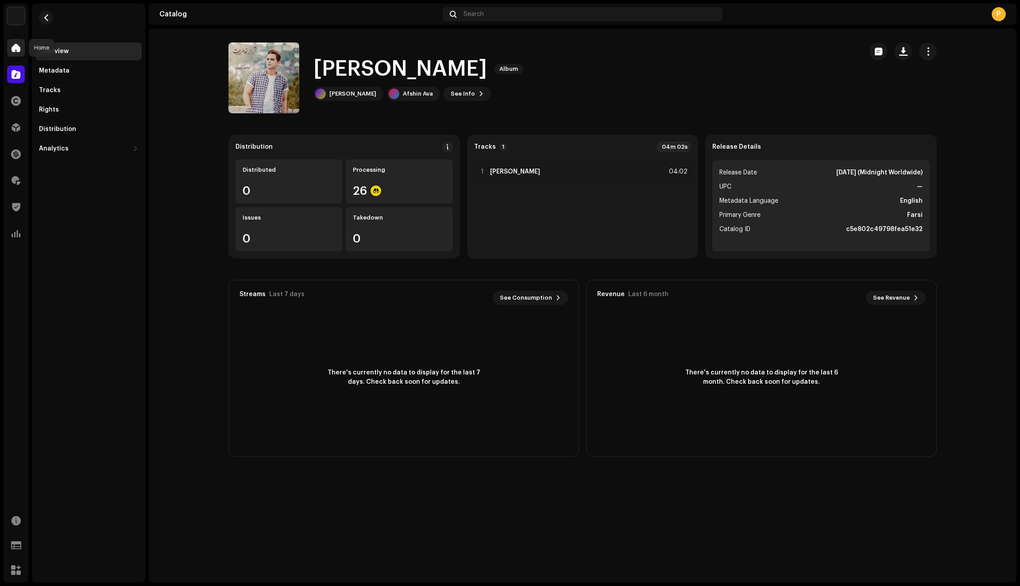
click at [12, 44] on span at bounding box center [16, 47] width 9 height 7
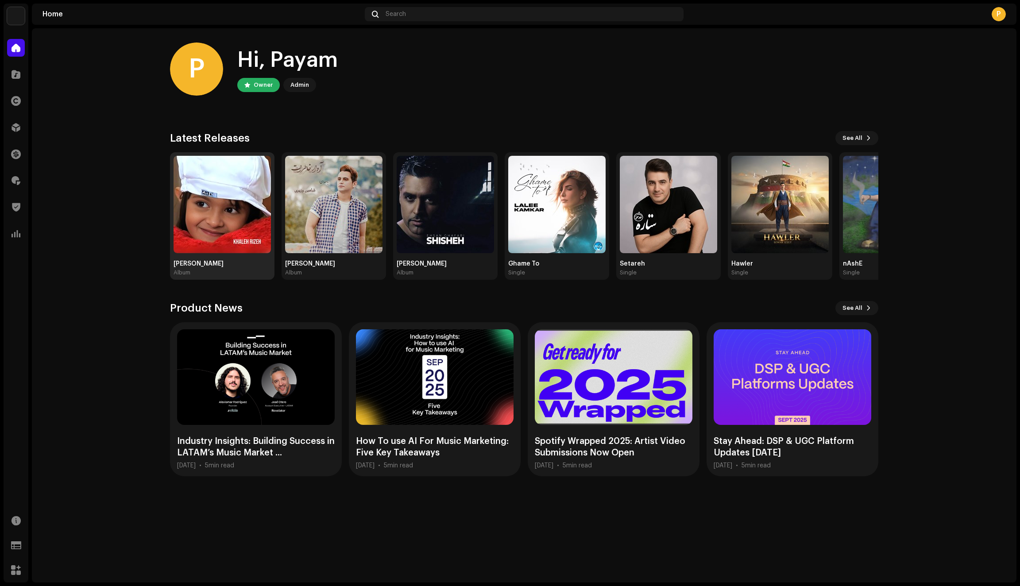
click at [218, 224] on img at bounding box center [222, 204] width 97 height 97
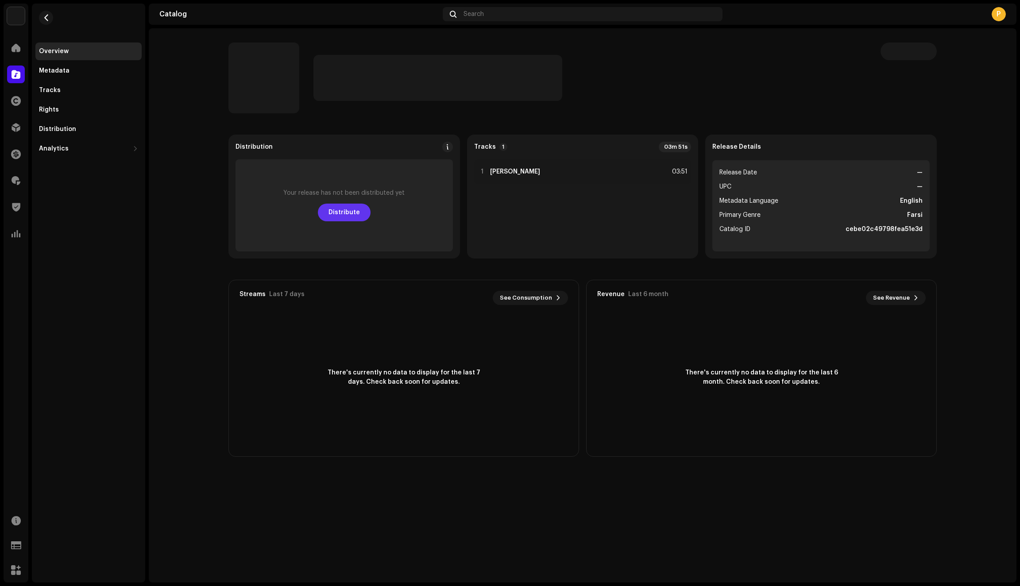
click at [349, 211] on span "Distribute" at bounding box center [344, 213] width 31 height 18
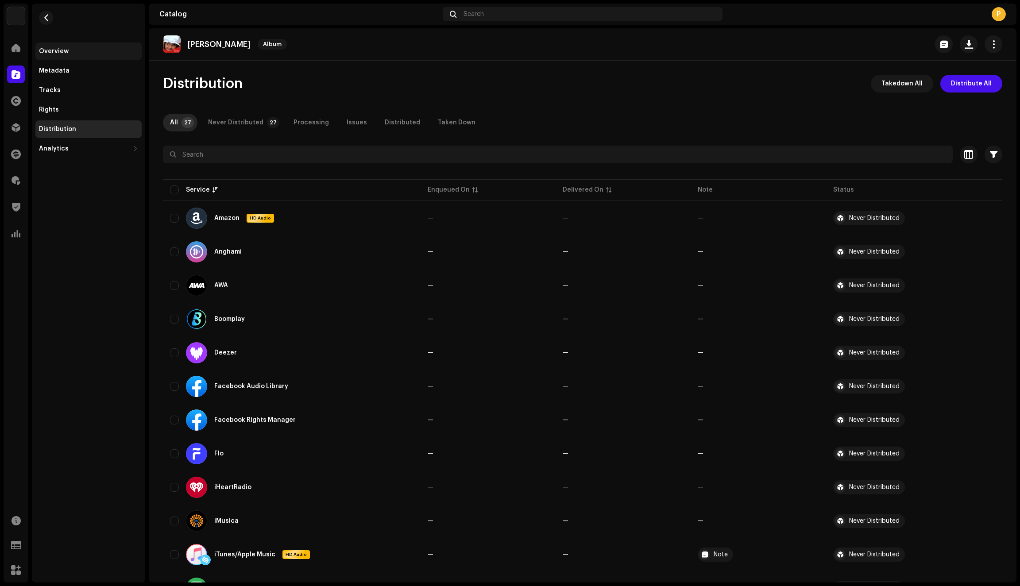
click at [54, 48] on div "Overview" at bounding box center [54, 51] width 30 height 7
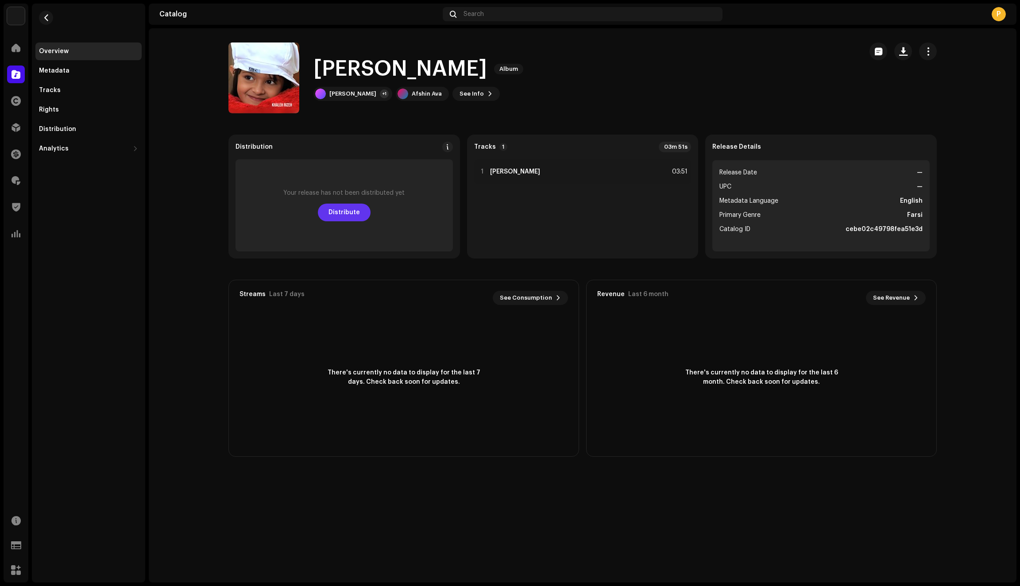
click at [353, 213] on span "Distribute" at bounding box center [344, 213] width 31 height 18
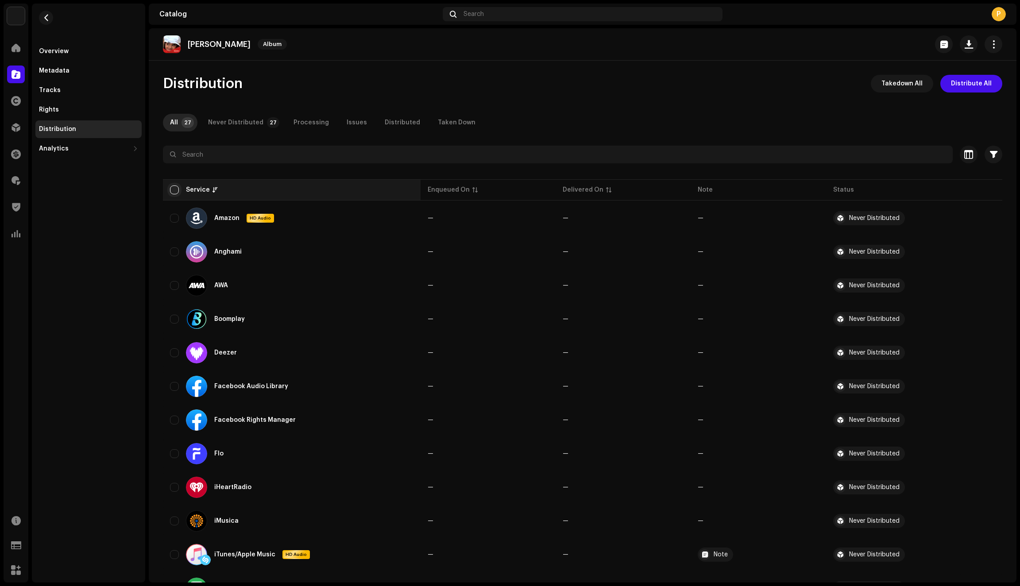
click at [172, 186] on input "checkbox" at bounding box center [174, 190] width 9 height 9
checkbox input "true"
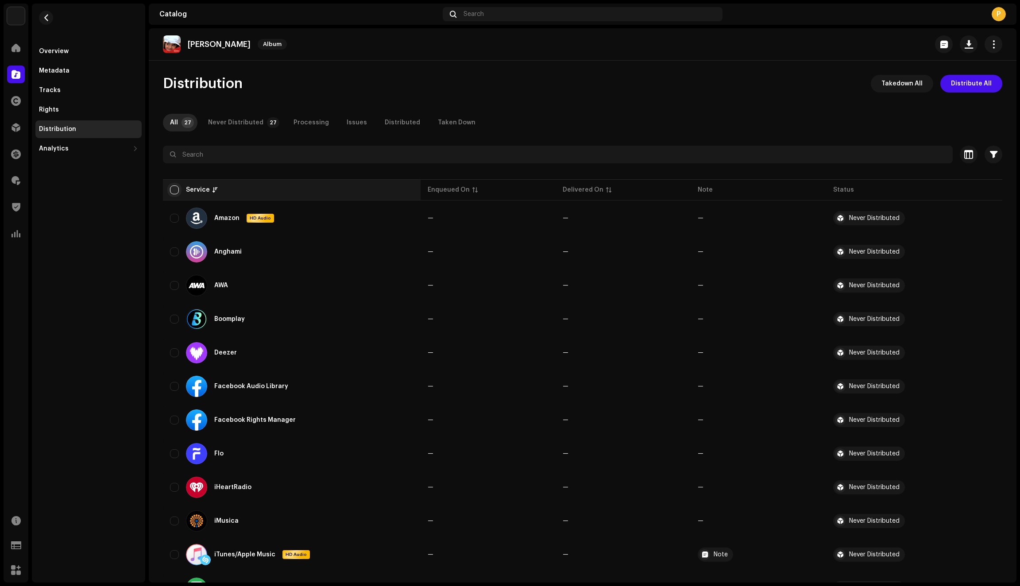
checkbox input "true"
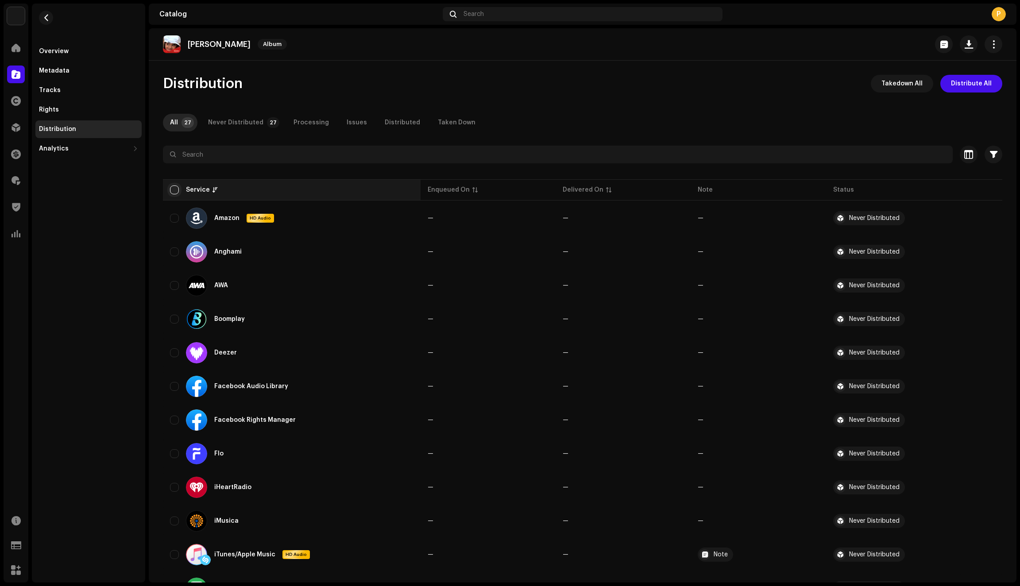
checkbox input "true"
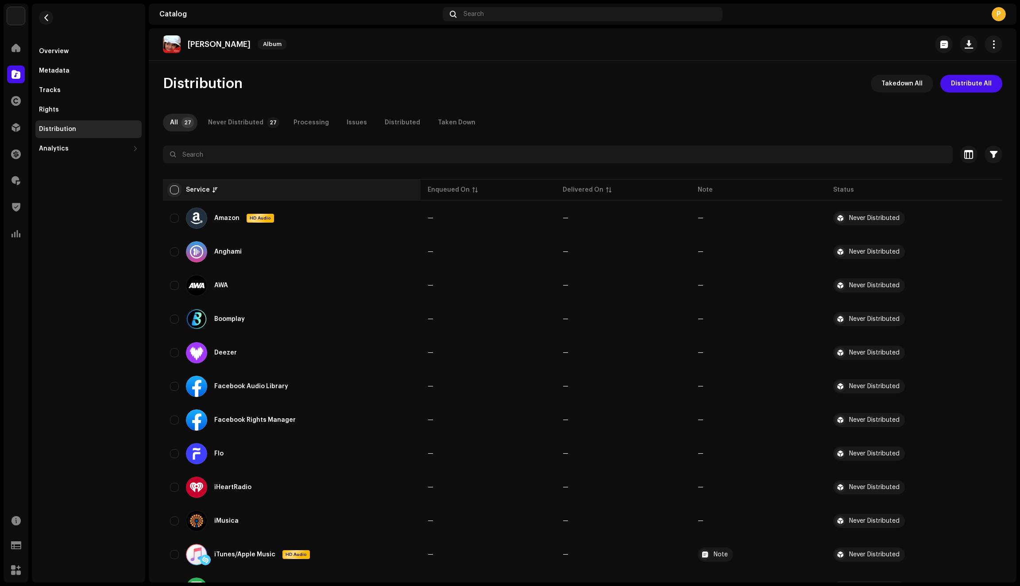
checkbox input "true"
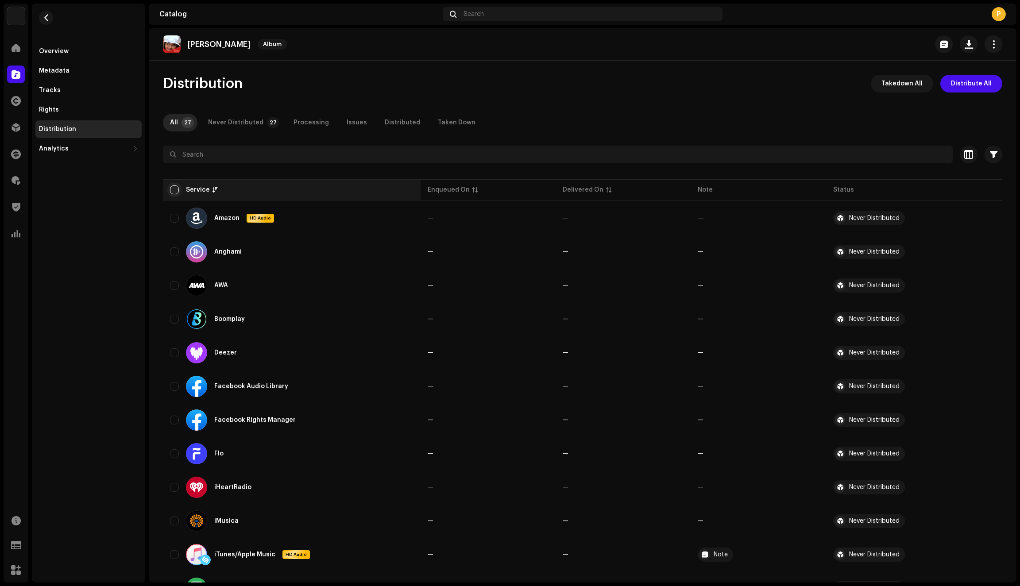
checkbox input "true"
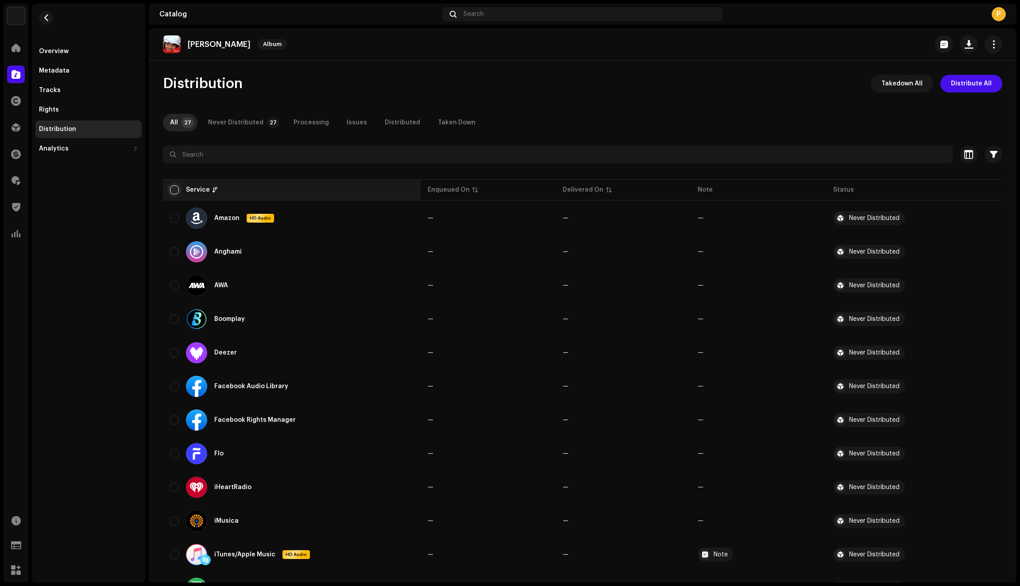
checkbox input "true"
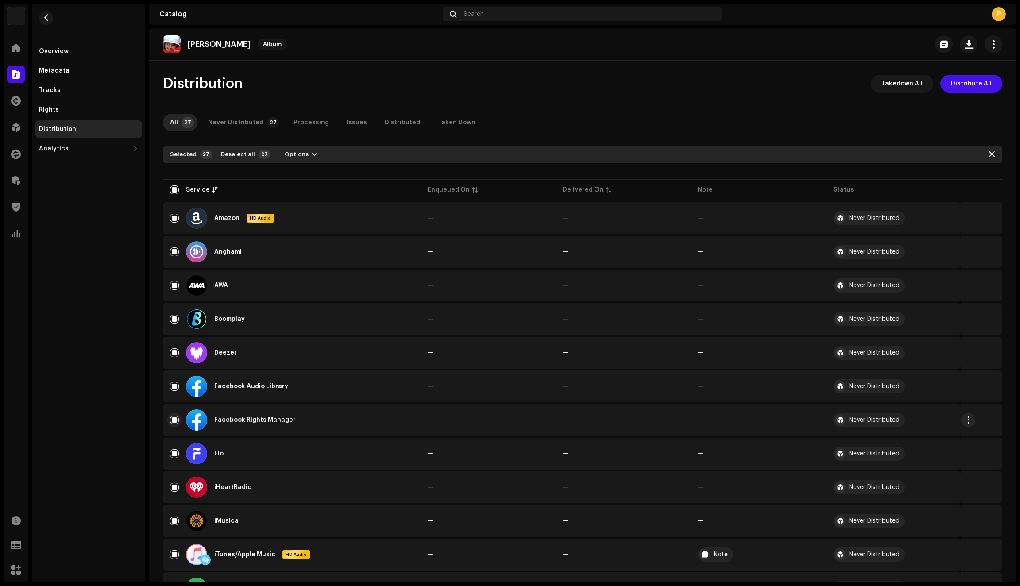
click at [173, 418] on input "Row Selected" at bounding box center [174, 420] width 9 height 9
checkbox input "false"
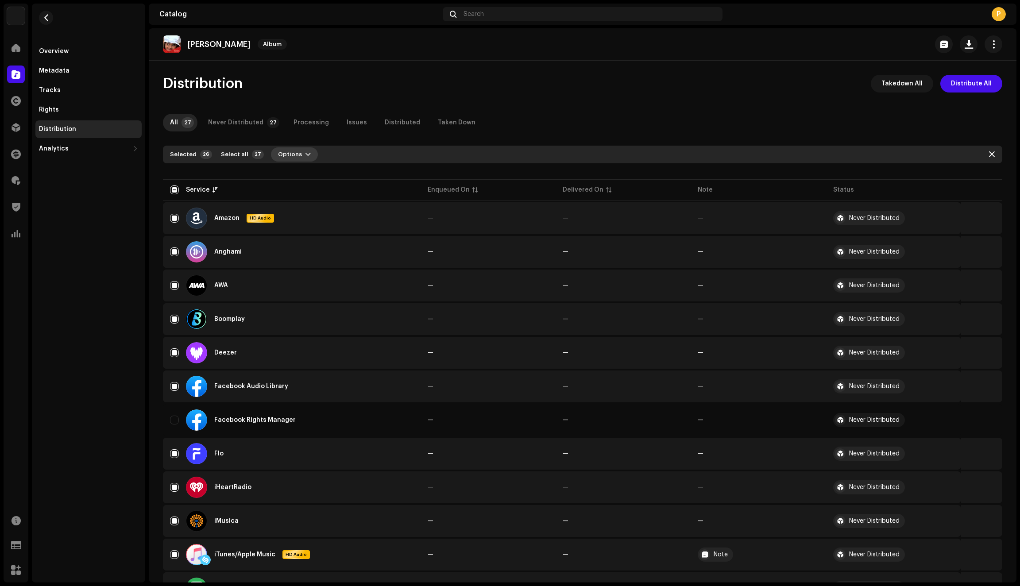
click at [297, 155] on button "Options" at bounding box center [294, 154] width 47 height 14
click at [297, 174] on span "Distribute" at bounding box center [288, 174] width 31 height 7
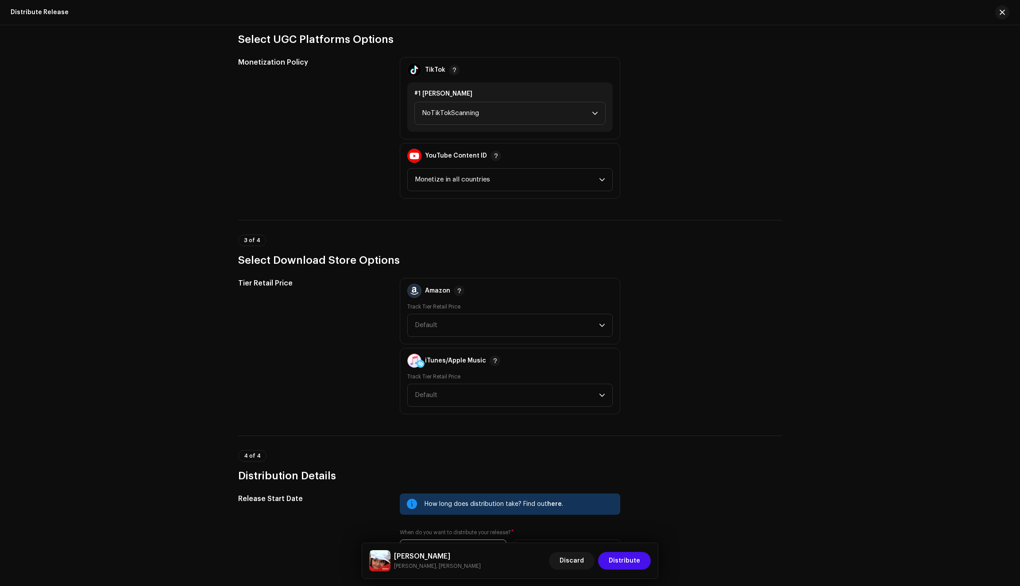
scroll to position [893, 0]
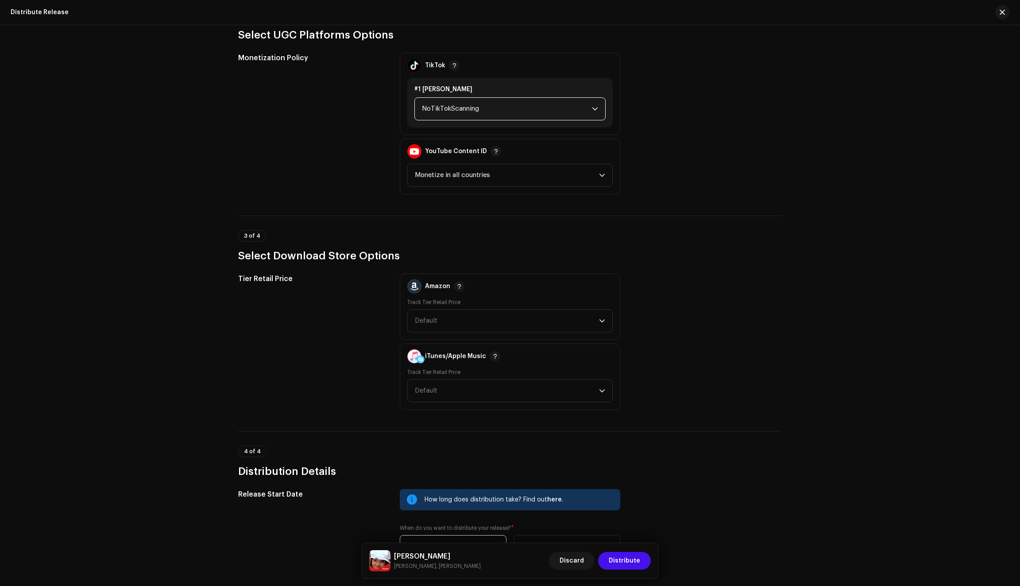
click at [490, 112] on span "NoTikTokScanning" at bounding box center [507, 109] width 170 height 22
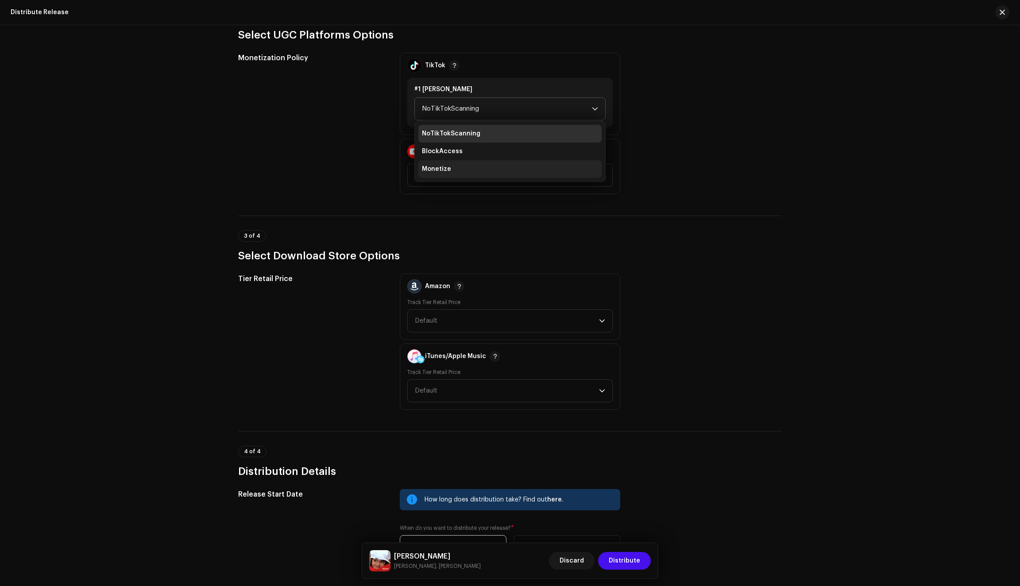
click at [459, 167] on li "Monetize" at bounding box center [509, 169] width 183 height 18
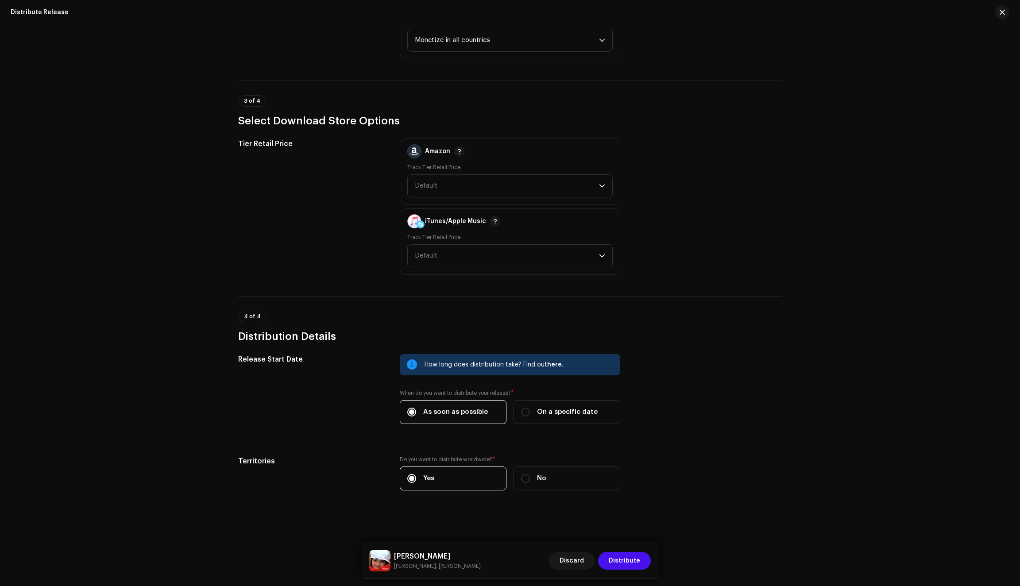
scroll to position [1033, 0]
click at [629, 564] on span "Distribute" at bounding box center [624, 561] width 31 height 18
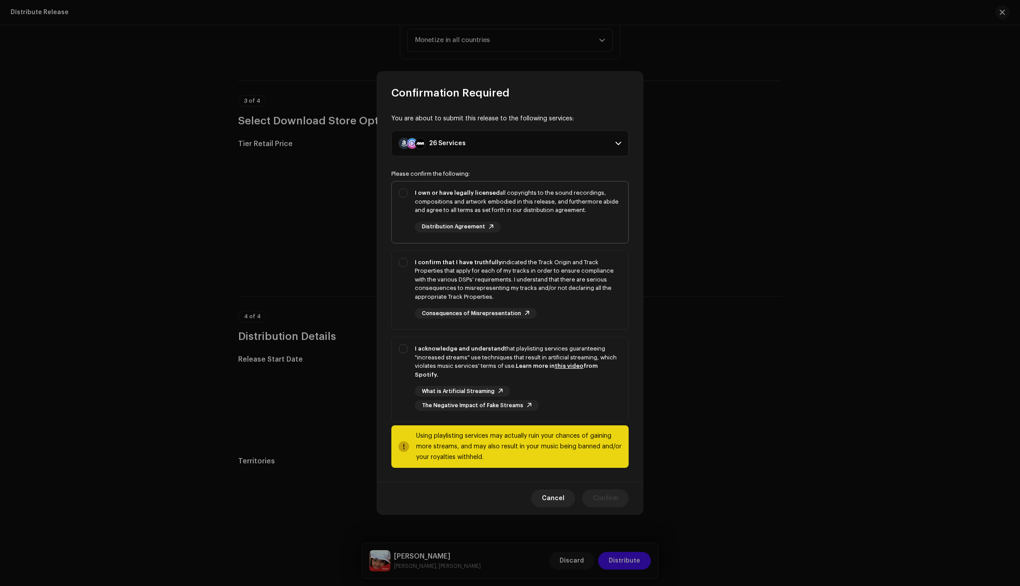
click at [406, 194] on div "I own or have legally licensed all copyrights to the sound recordings, composit…" at bounding box center [510, 211] width 236 height 58
checkbox input "true"
click at [399, 298] on div "I confirm that I have truthfully indicated the Track Origin and Track Propertie…" at bounding box center [510, 288] width 236 height 75
checkbox input "true"
click at [411, 374] on div "I acknowledge and understand that playlisting services guaranteeing "increased …" at bounding box center [510, 377] width 236 height 81
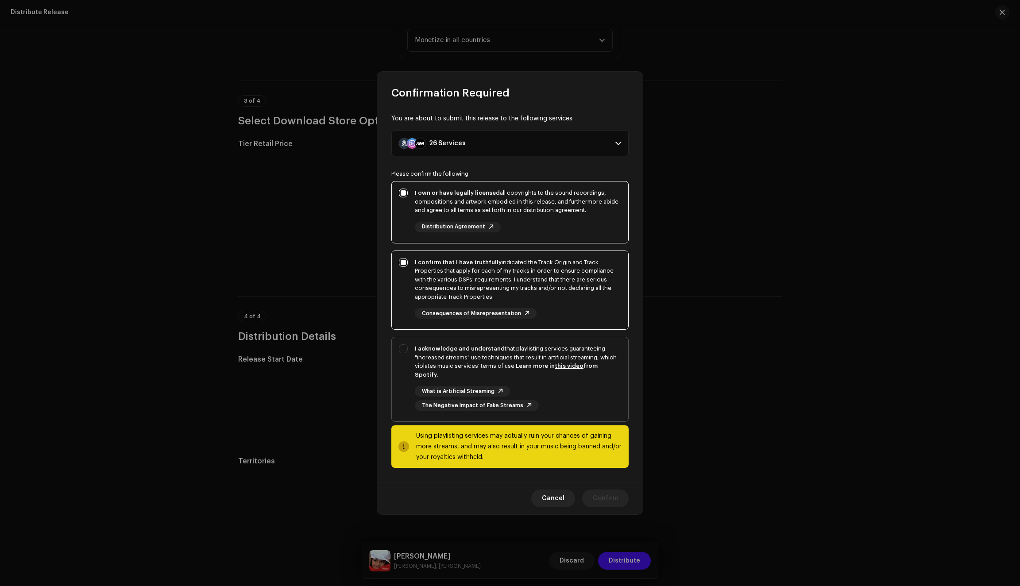
checkbox input "true"
click at [607, 501] on span "Confirm" at bounding box center [605, 499] width 25 height 18
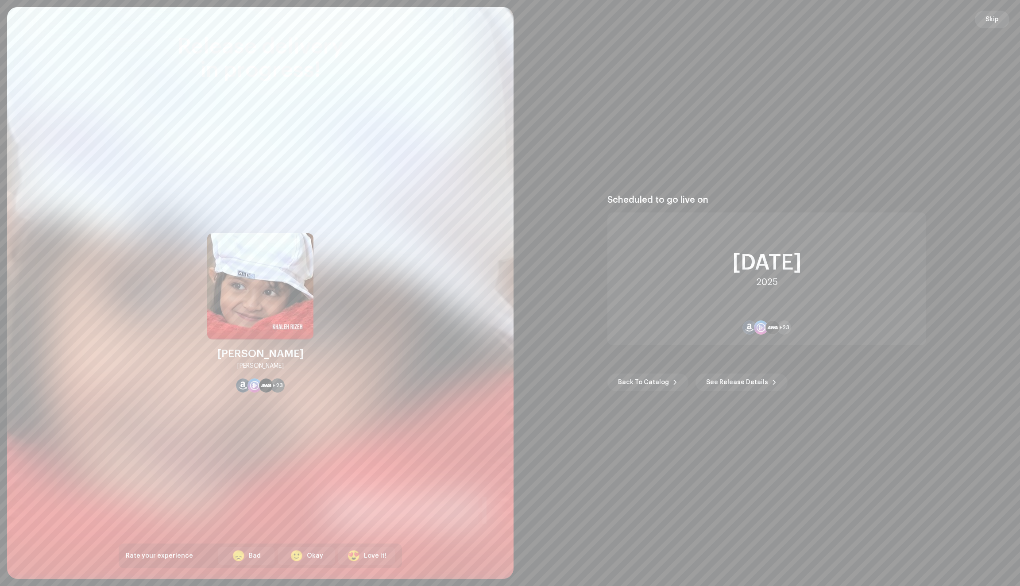
click at [996, 23] on span "Skip" at bounding box center [992, 20] width 13 height 18
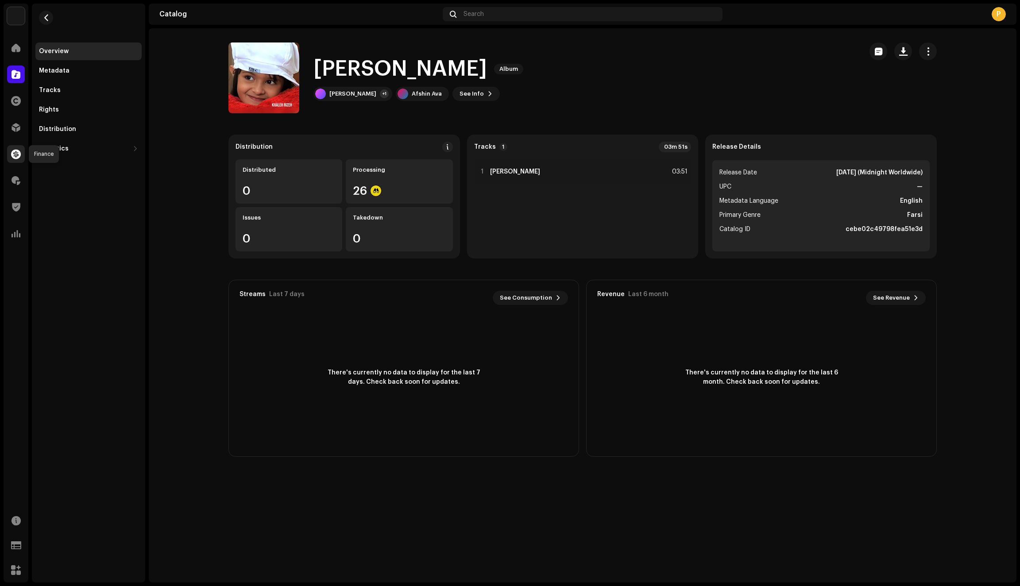
click at [13, 151] on span at bounding box center [16, 154] width 10 height 7
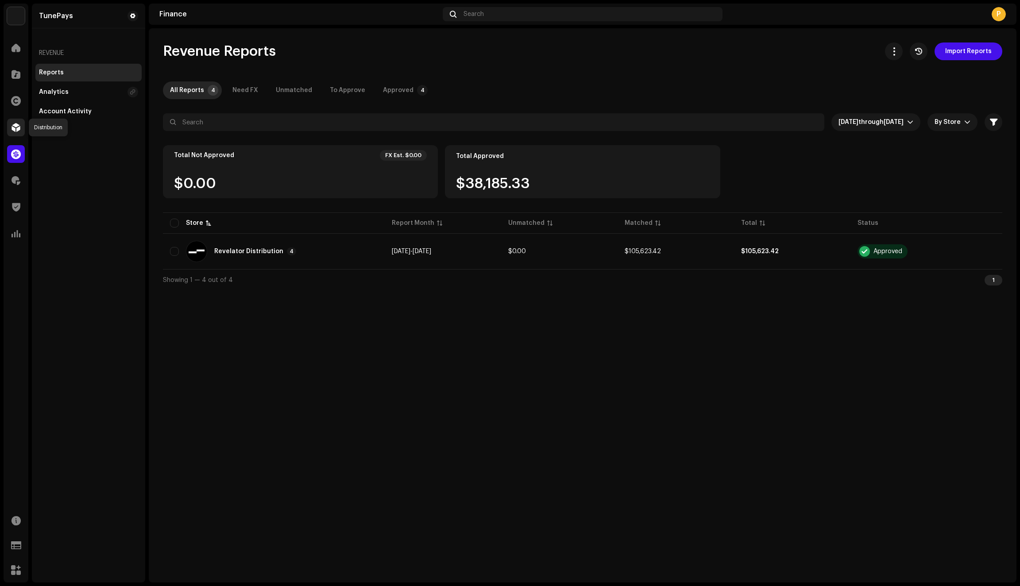
click at [12, 121] on div at bounding box center [16, 128] width 18 height 18
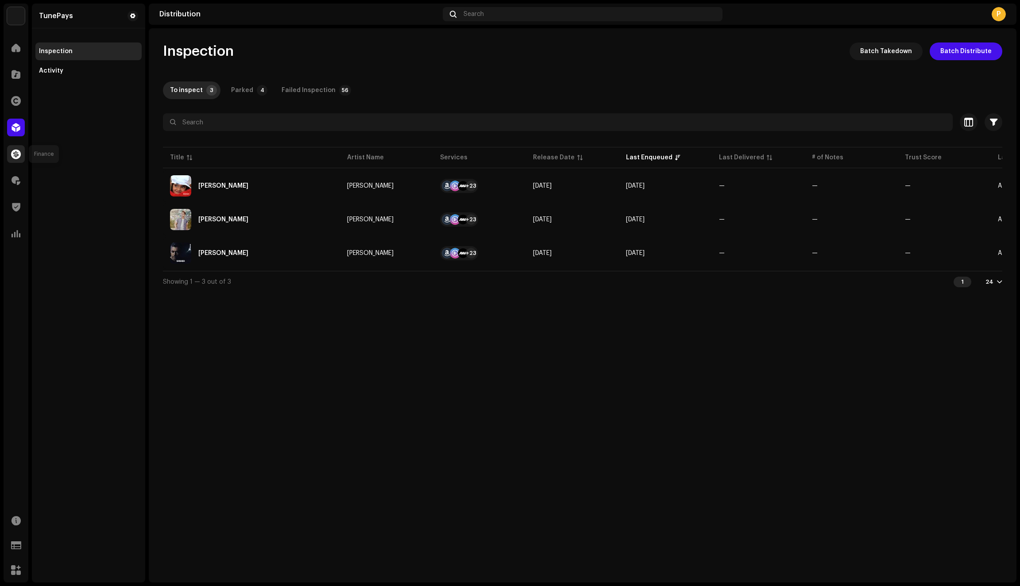
click at [16, 155] on span at bounding box center [16, 154] width 10 height 7
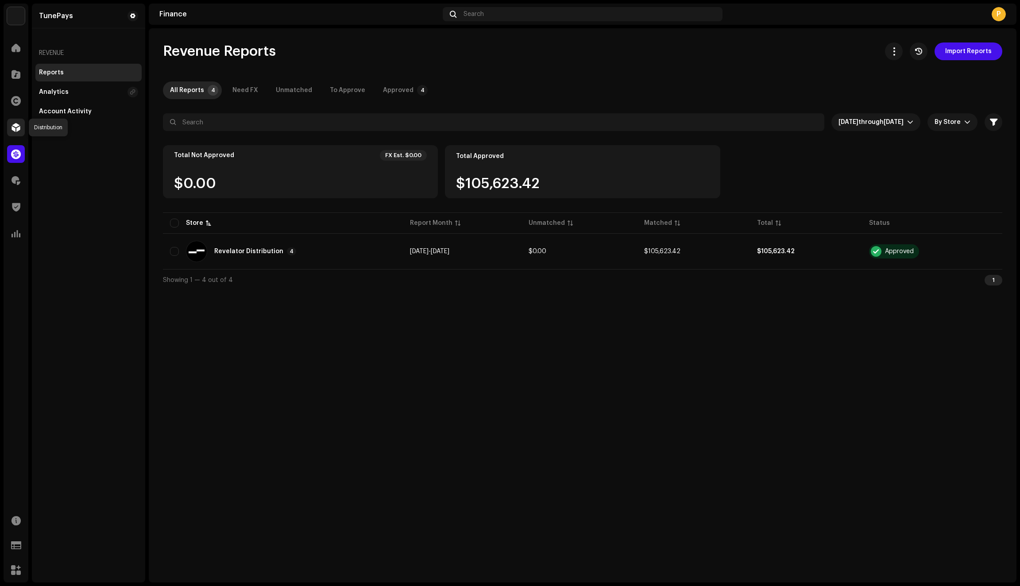
click at [13, 128] on span at bounding box center [16, 127] width 9 height 7
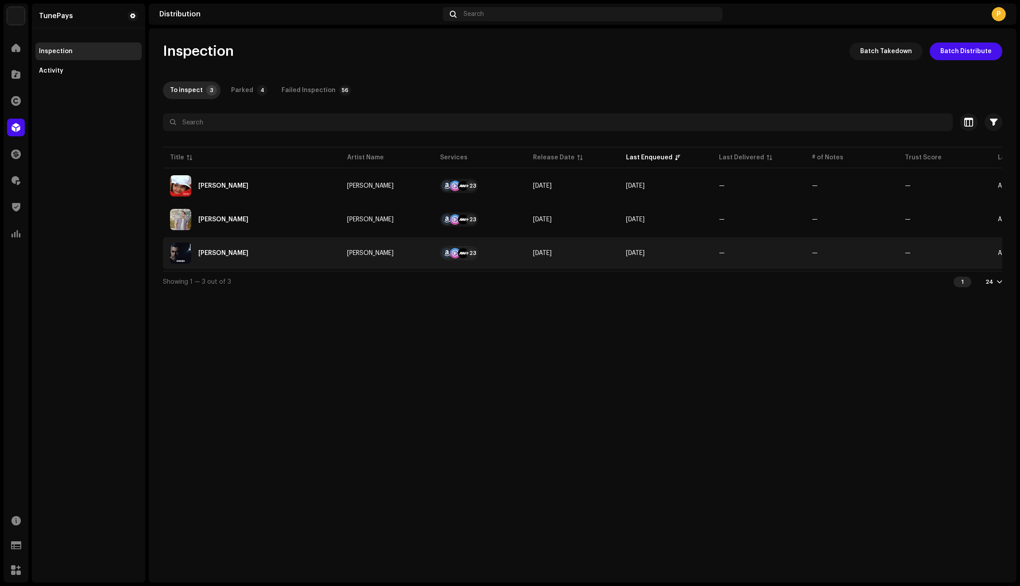
click at [307, 255] on div "Shisheh" at bounding box center [251, 253] width 163 height 21
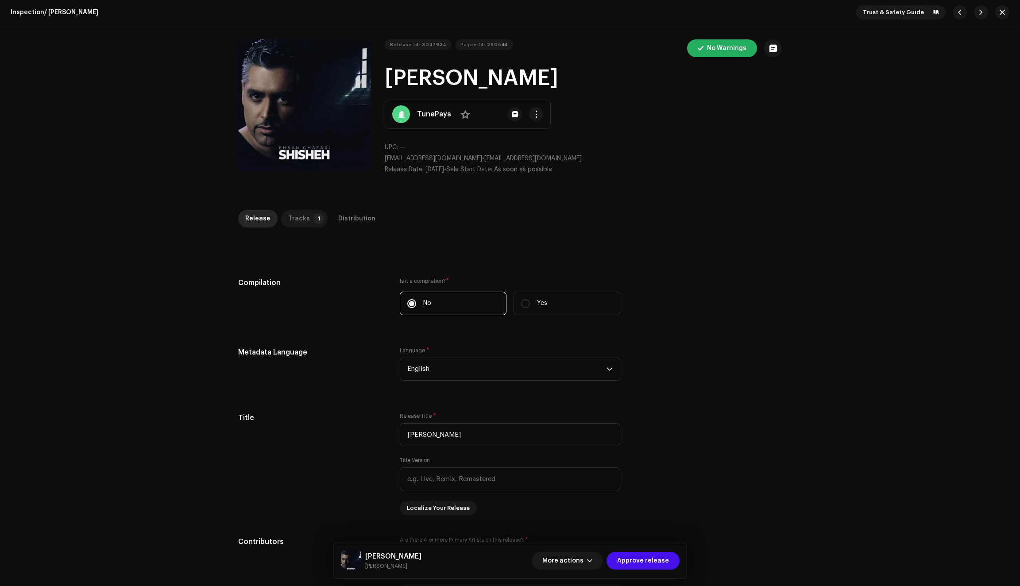
click at [302, 213] on div "Tracks" at bounding box center [299, 219] width 22 height 18
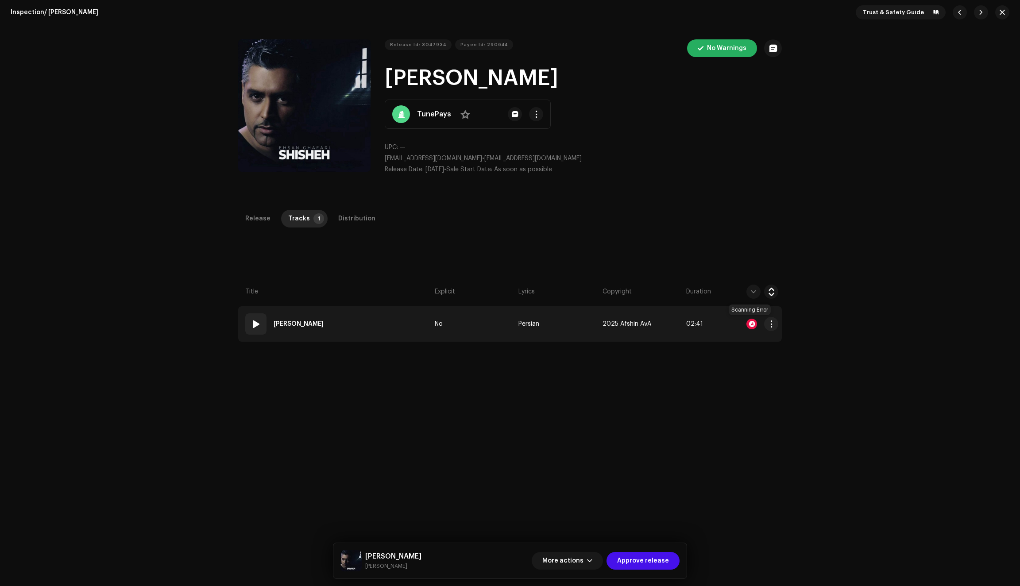
click at [751, 324] on div at bounding box center [752, 324] width 11 height 11
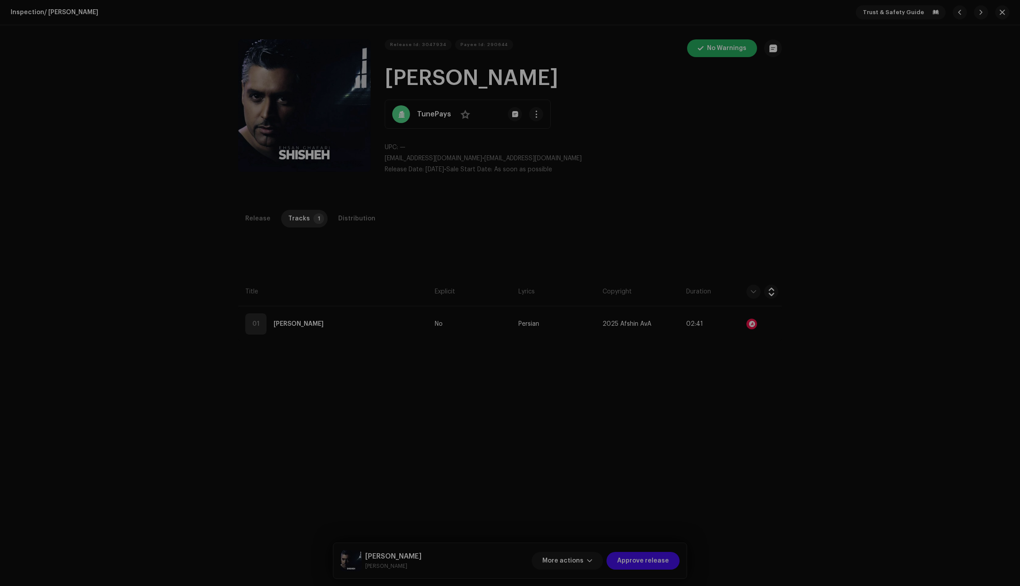
click at [718, 168] on div "Audio Recognition by AcrCloud is still processing the audio file. Do NOT approv…" at bounding box center [510, 293] width 1020 height 586
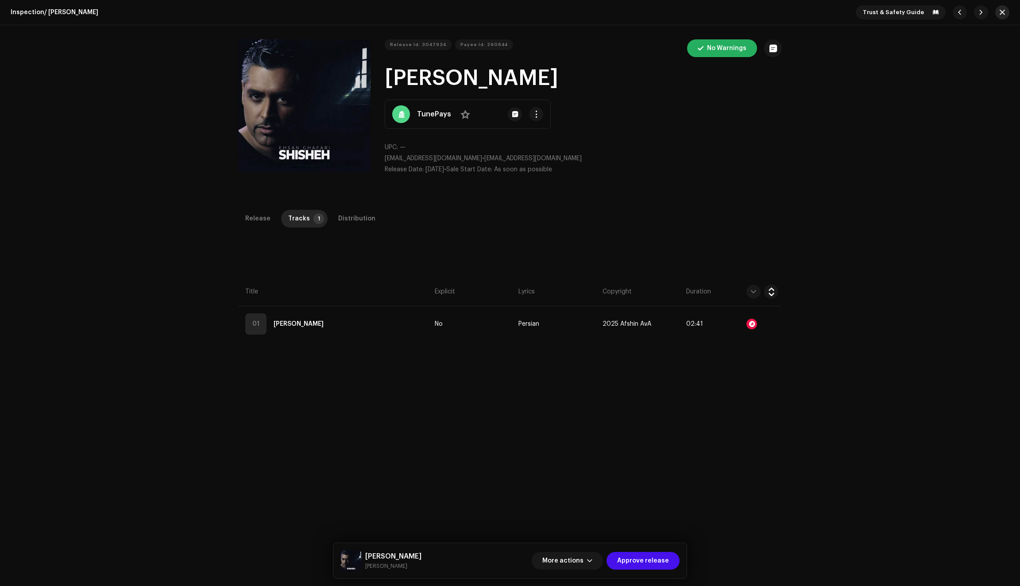
click at [1000, 14] on span "button" at bounding box center [1002, 12] width 5 height 7
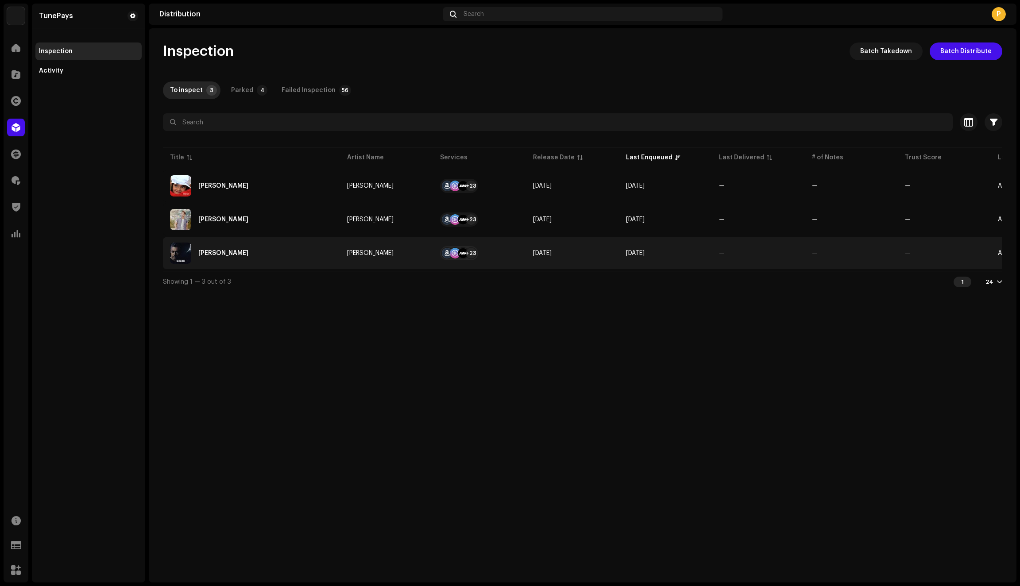
click at [317, 255] on div "Shisheh" at bounding box center [251, 253] width 163 height 21
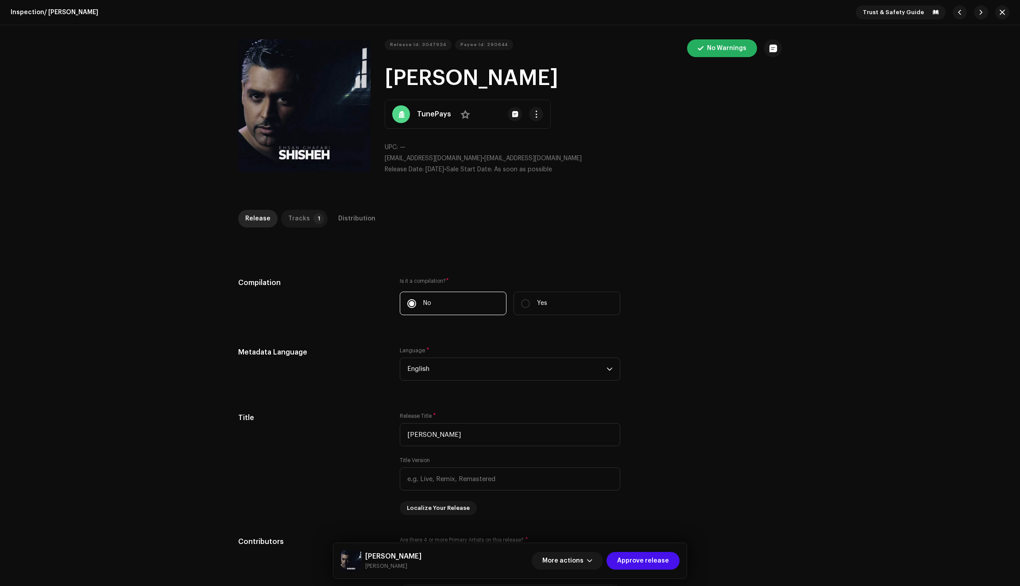
click at [298, 210] on div "Tracks" at bounding box center [299, 219] width 22 height 18
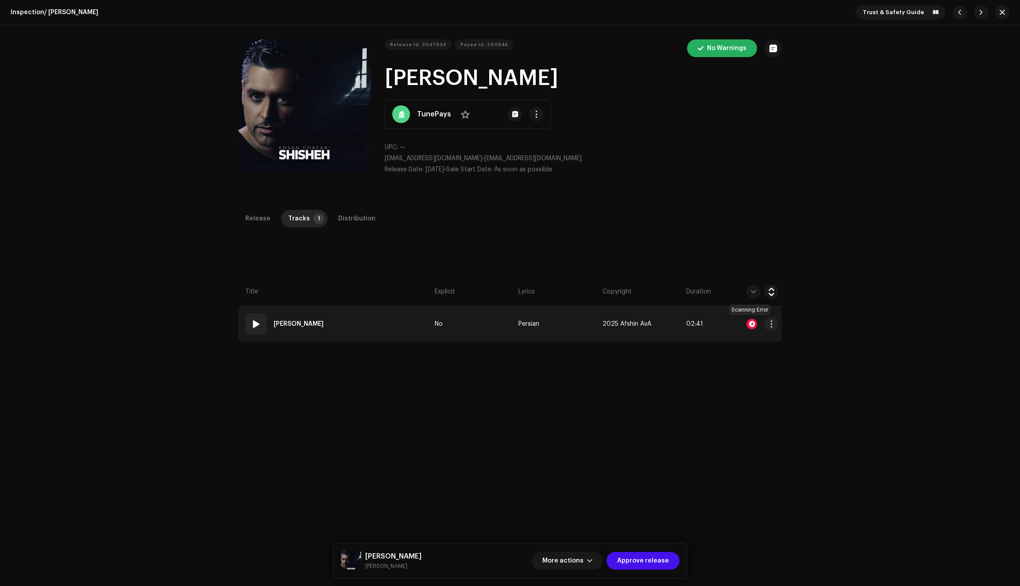
click at [750, 323] on div at bounding box center [752, 324] width 11 height 11
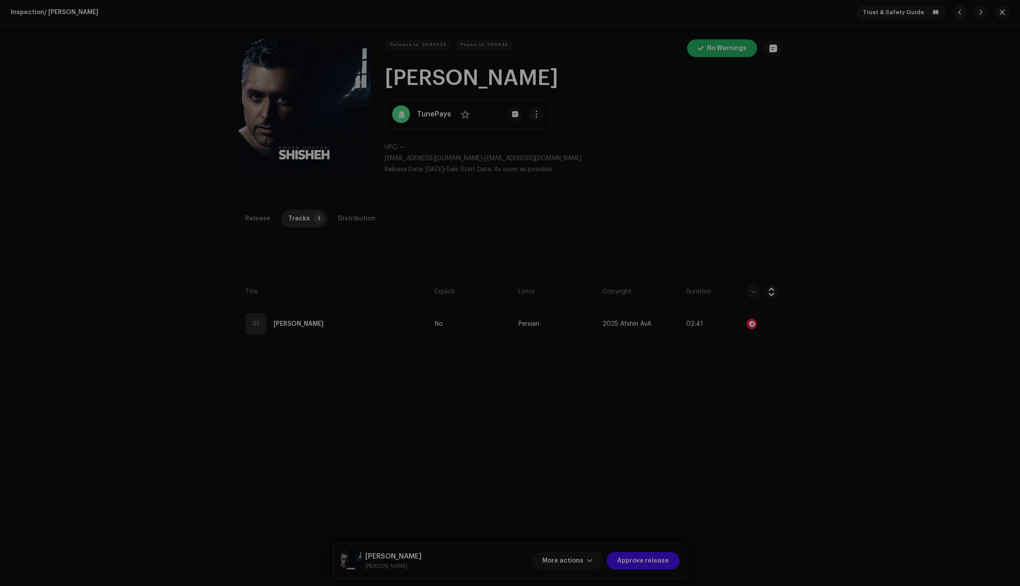
click at [687, 227] on div "Audio Recognition by AcrCloud is still processing the audio file. Do NOT approv…" at bounding box center [510, 293] width 1020 height 586
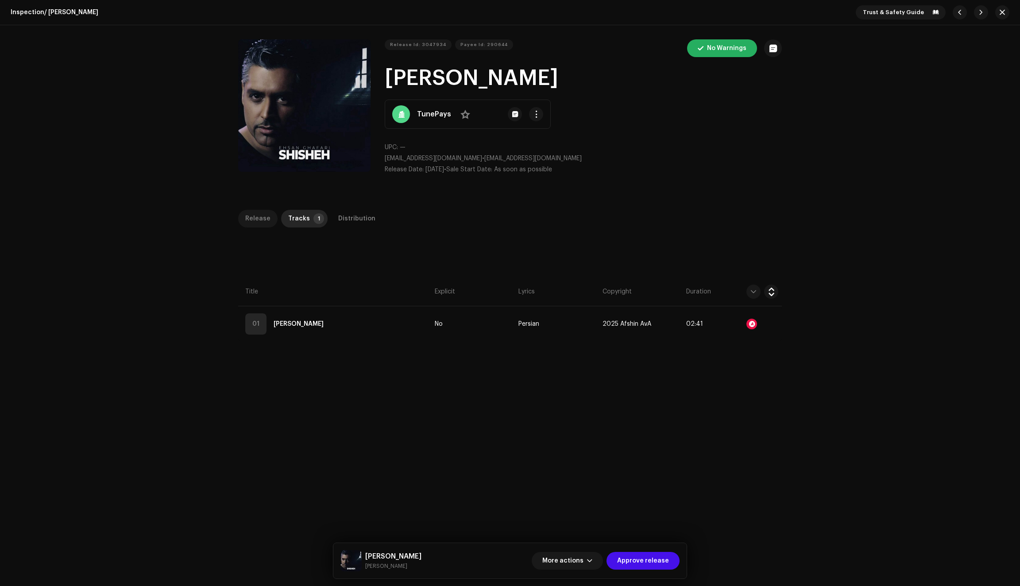
click at [257, 220] on div "Release" at bounding box center [257, 219] width 25 height 18
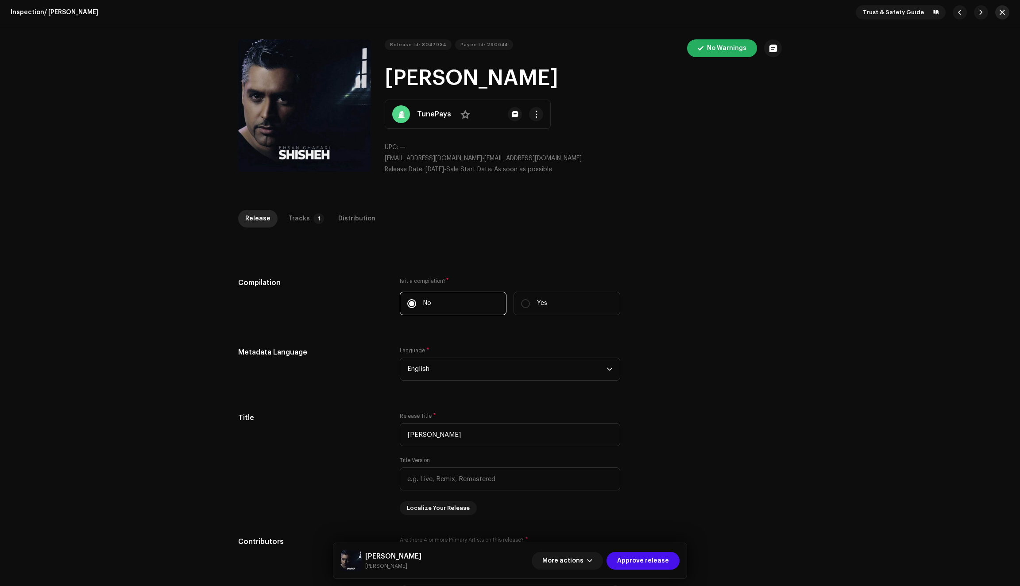
click at [1000, 11] on span "button" at bounding box center [1002, 12] width 5 height 7
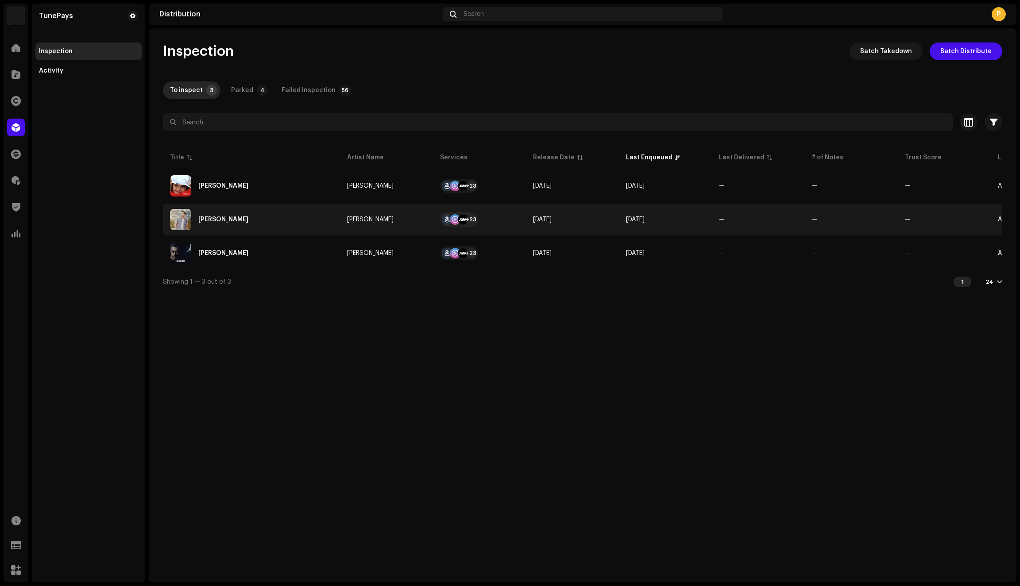
click at [310, 220] on div "Avare Khaterat" at bounding box center [251, 219] width 163 height 21
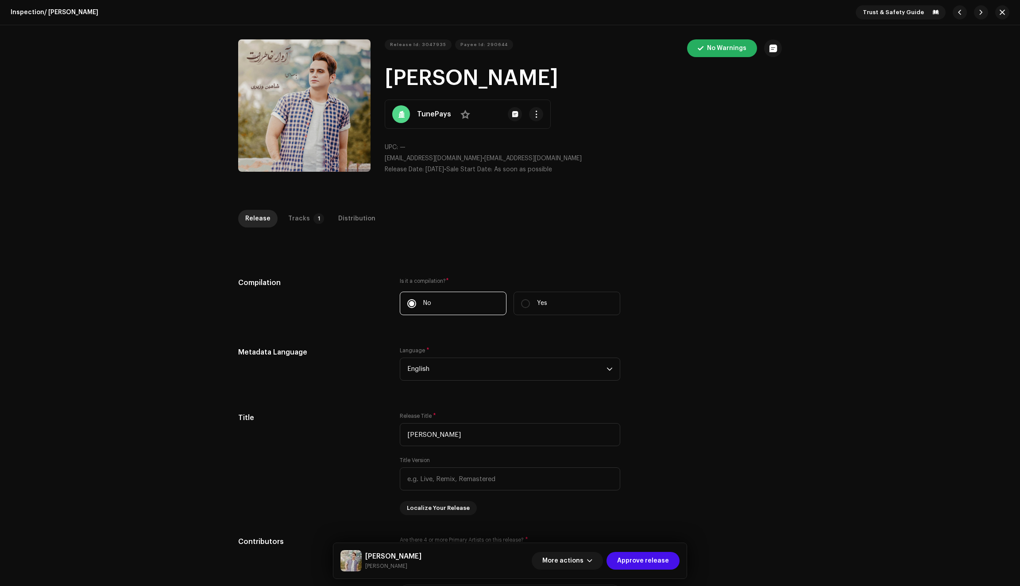
click at [297, 210] on div "Tracks" at bounding box center [299, 219] width 22 height 18
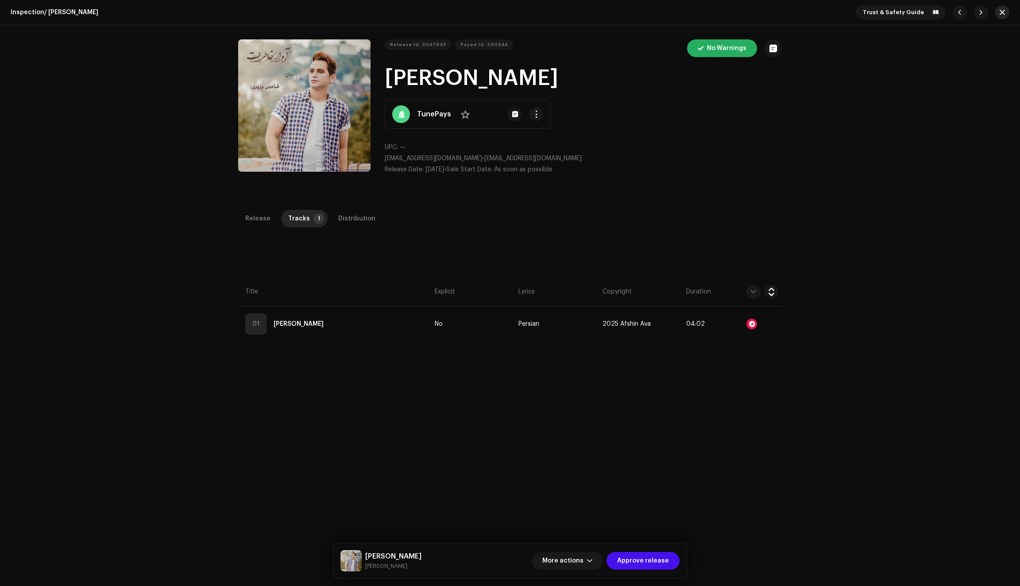
click at [1001, 16] on button "button" at bounding box center [1002, 12] width 14 height 14
